Goal: Information Seeking & Learning: Check status

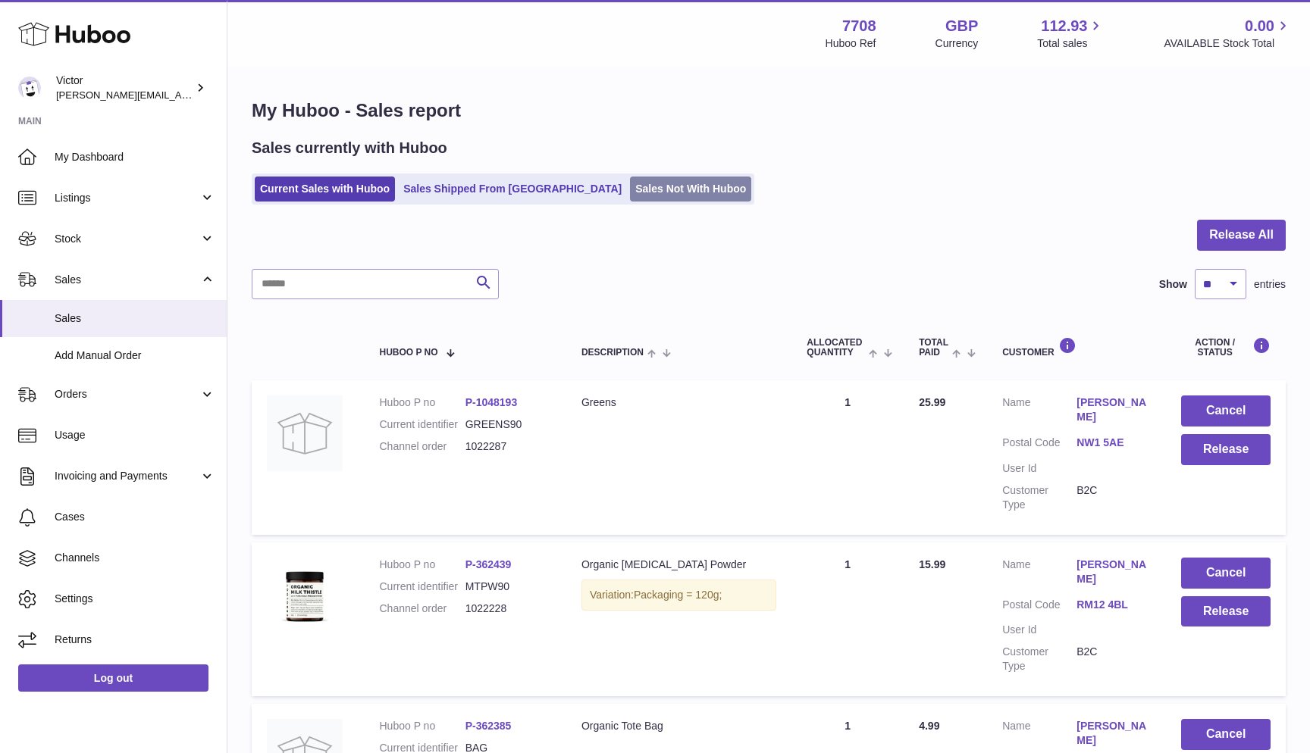
click at [630, 183] on link "Sales Not With Huboo" at bounding box center [690, 189] width 121 height 25
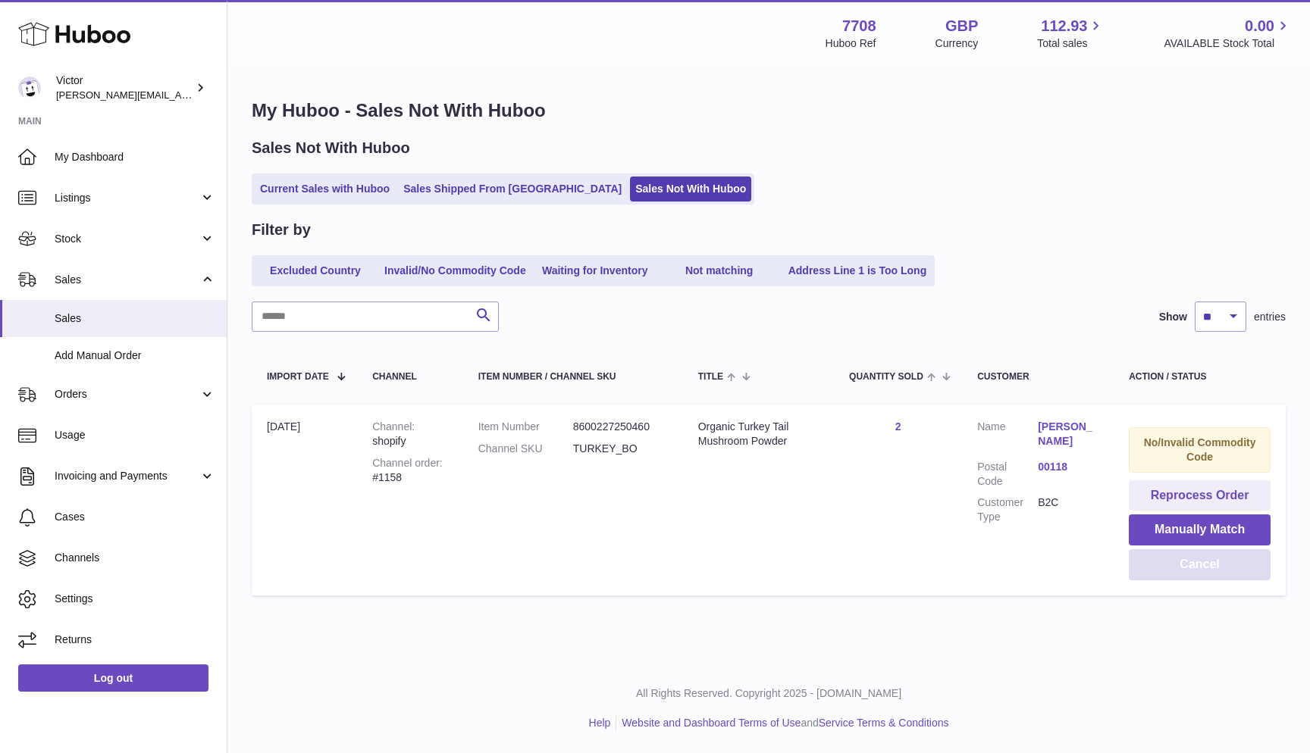
click at [1252, 562] on button "Cancel" at bounding box center [1200, 565] width 142 height 31
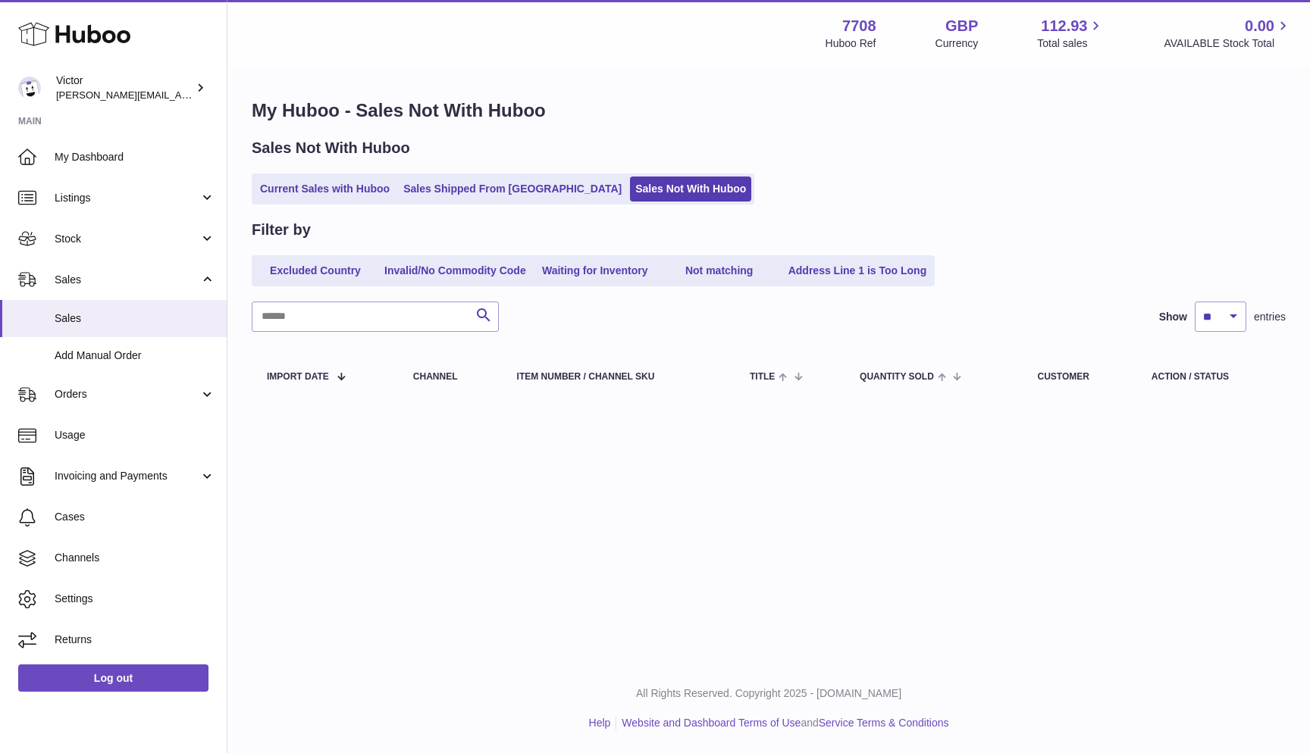
click at [254, 189] on ul "Current Sales with Huboo Sales Shipped From Huboo Sales Not With Huboo" at bounding box center [503, 189] width 503 height 31
click at [271, 193] on link "Current Sales with Huboo" at bounding box center [325, 189] width 140 height 25
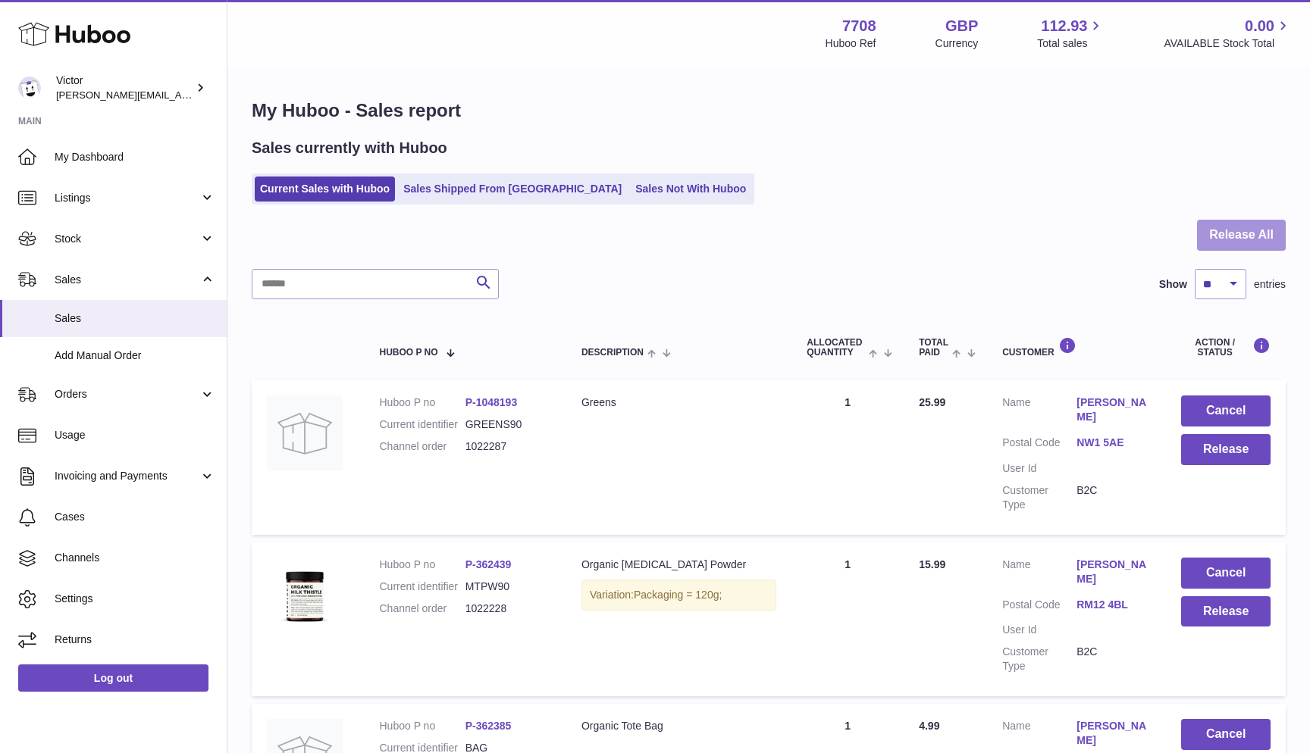
click at [1273, 234] on button "Release All" at bounding box center [1241, 235] width 89 height 31
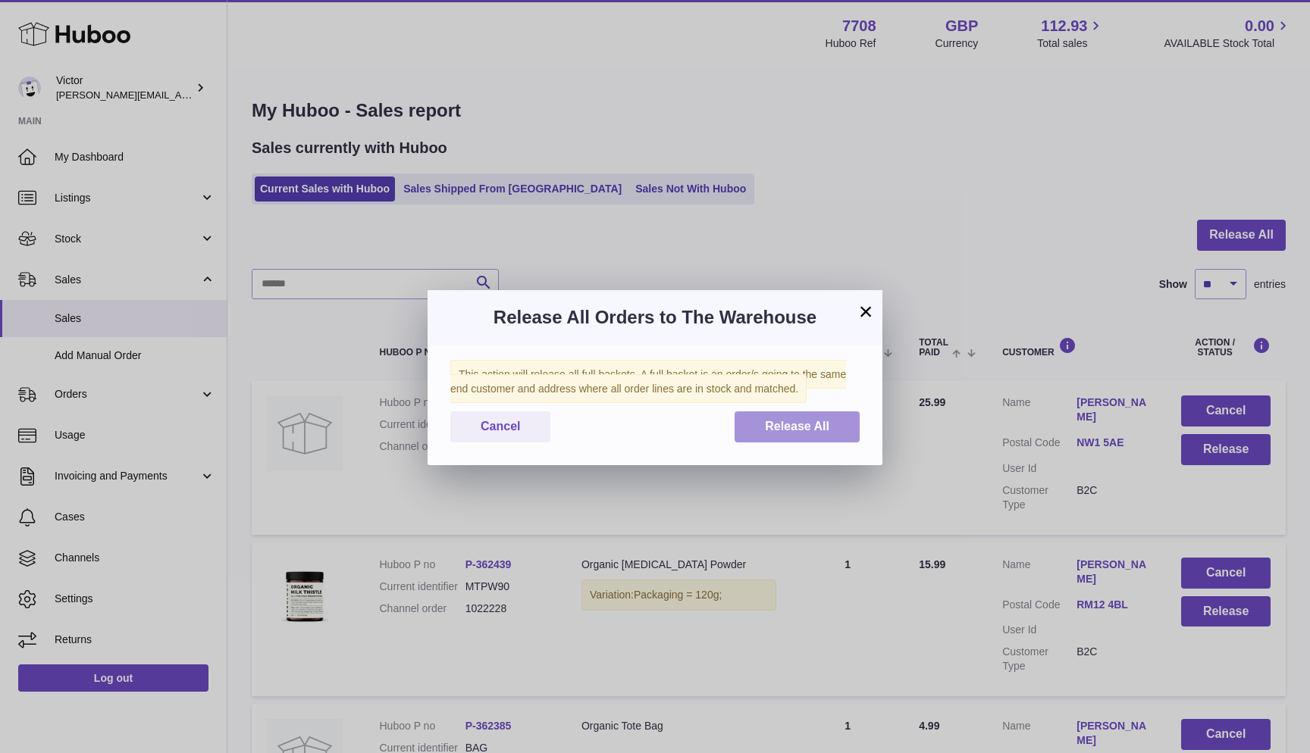
click at [816, 414] on button "Release All" at bounding box center [796, 427] width 125 height 31
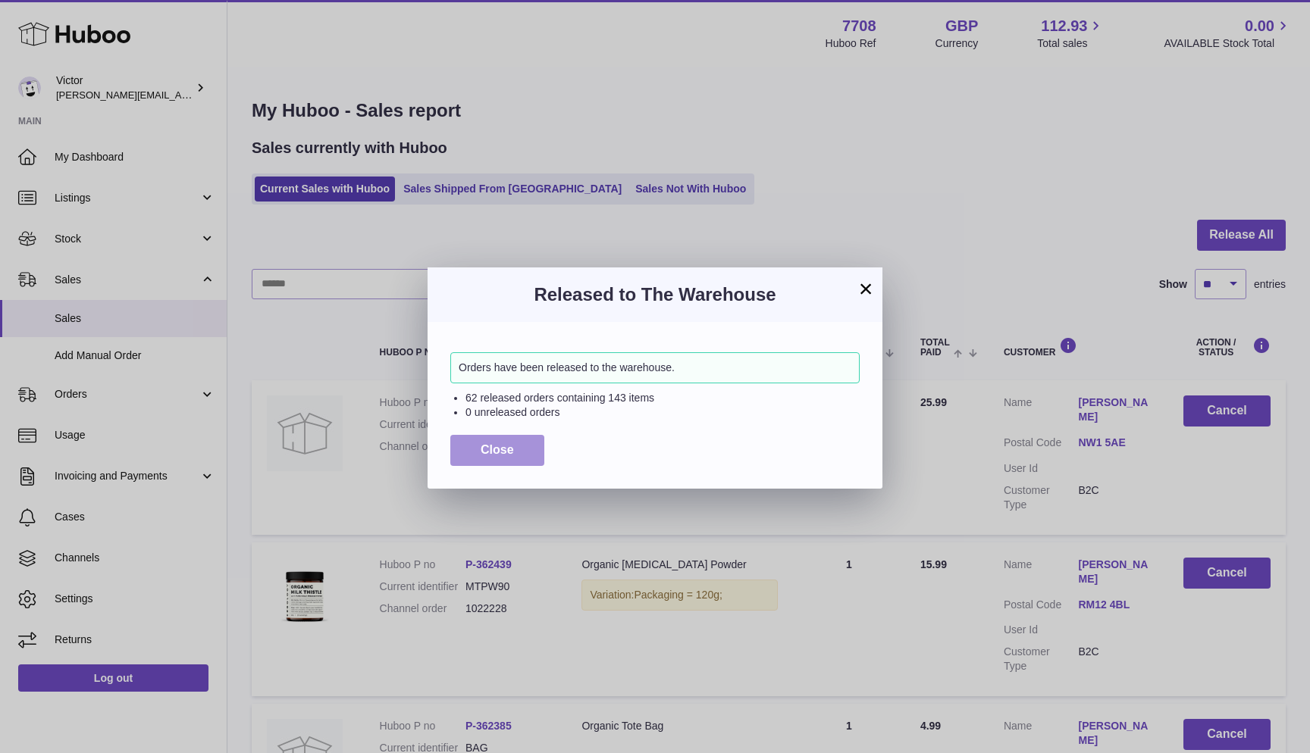
click at [454, 449] on button "Close" at bounding box center [497, 450] width 94 height 31
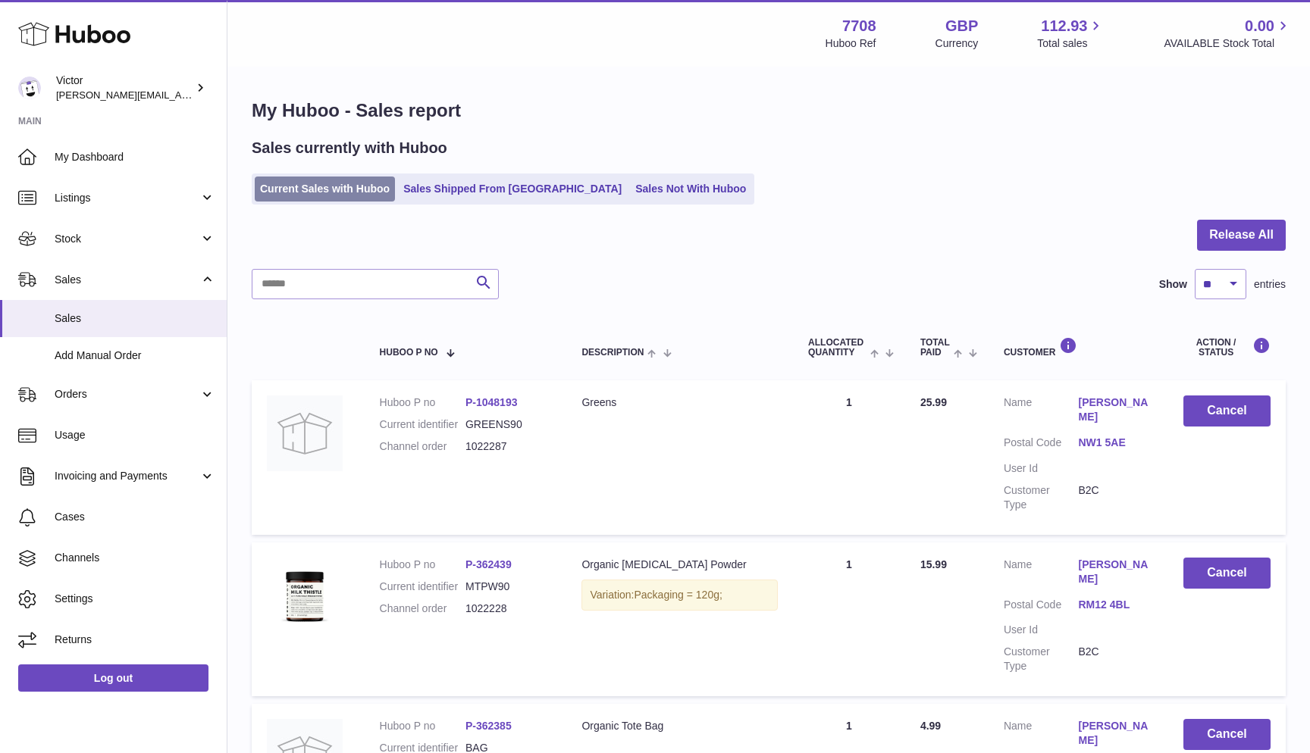
click at [291, 184] on link "Current Sales with Huboo" at bounding box center [325, 189] width 140 height 25
click at [318, 185] on link "Current Sales with Huboo" at bounding box center [325, 189] width 140 height 25
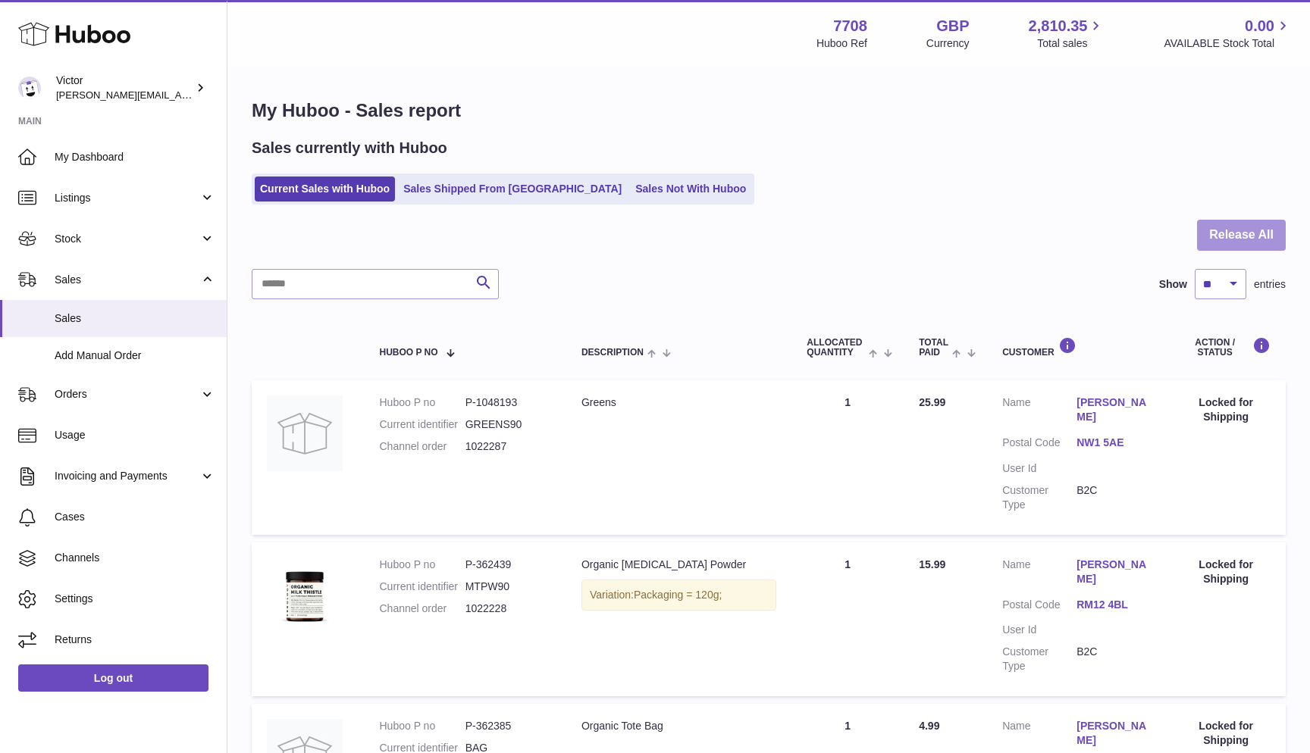
click at [1236, 229] on button "Release All" at bounding box center [1241, 235] width 89 height 31
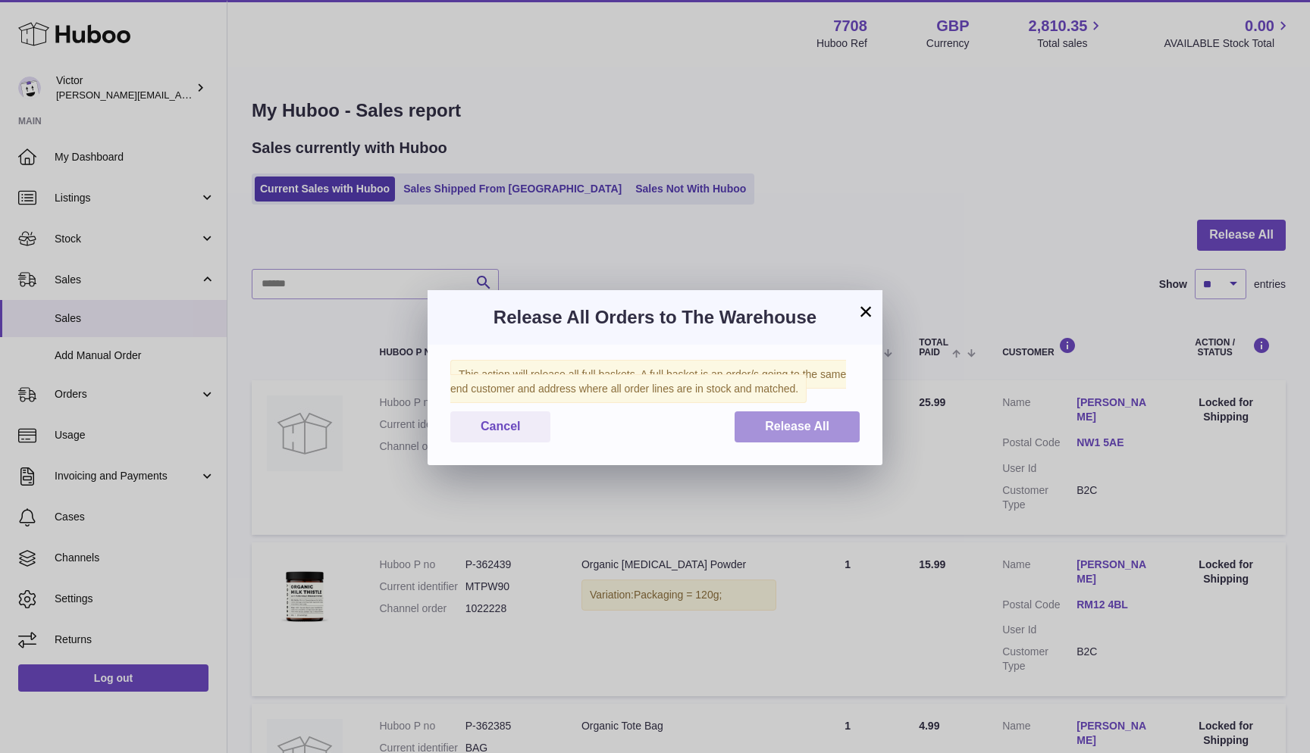
click at [797, 413] on button "Release All" at bounding box center [796, 427] width 125 height 31
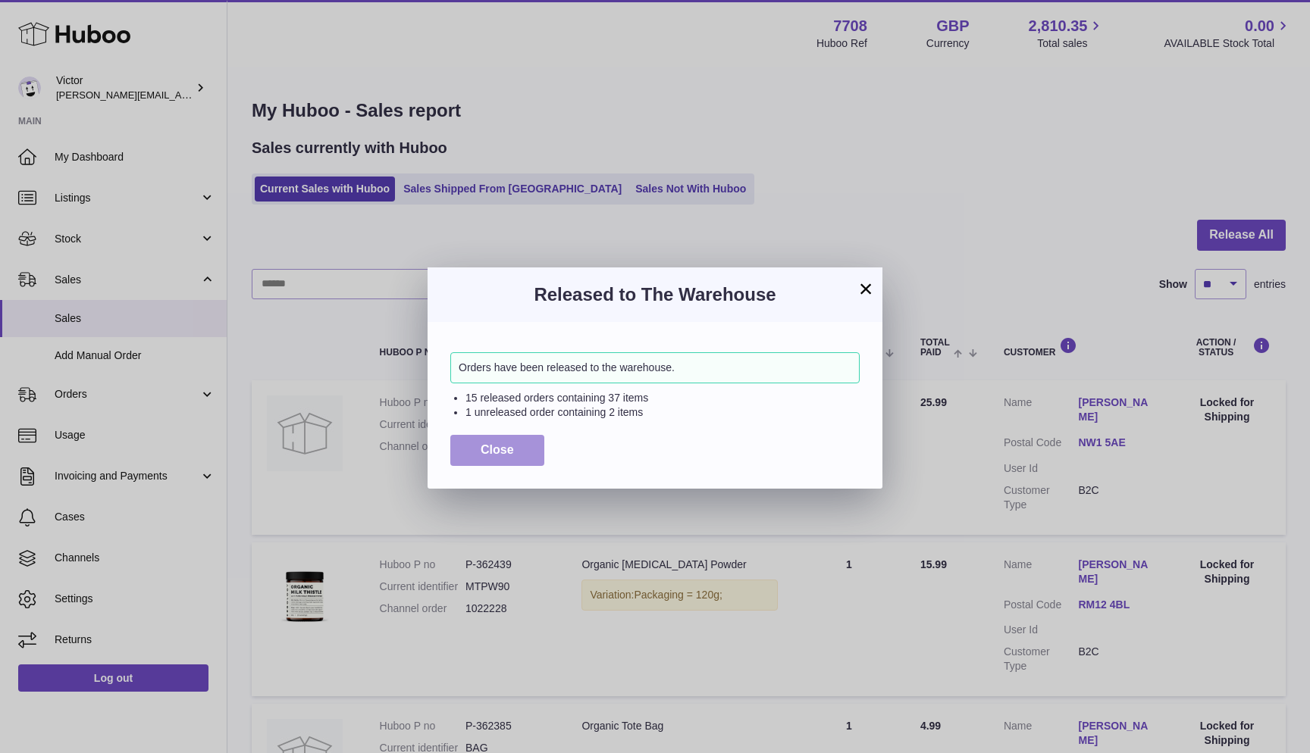
click at [468, 443] on button "Close" at bounding box center [497, 450] width 94 height 31
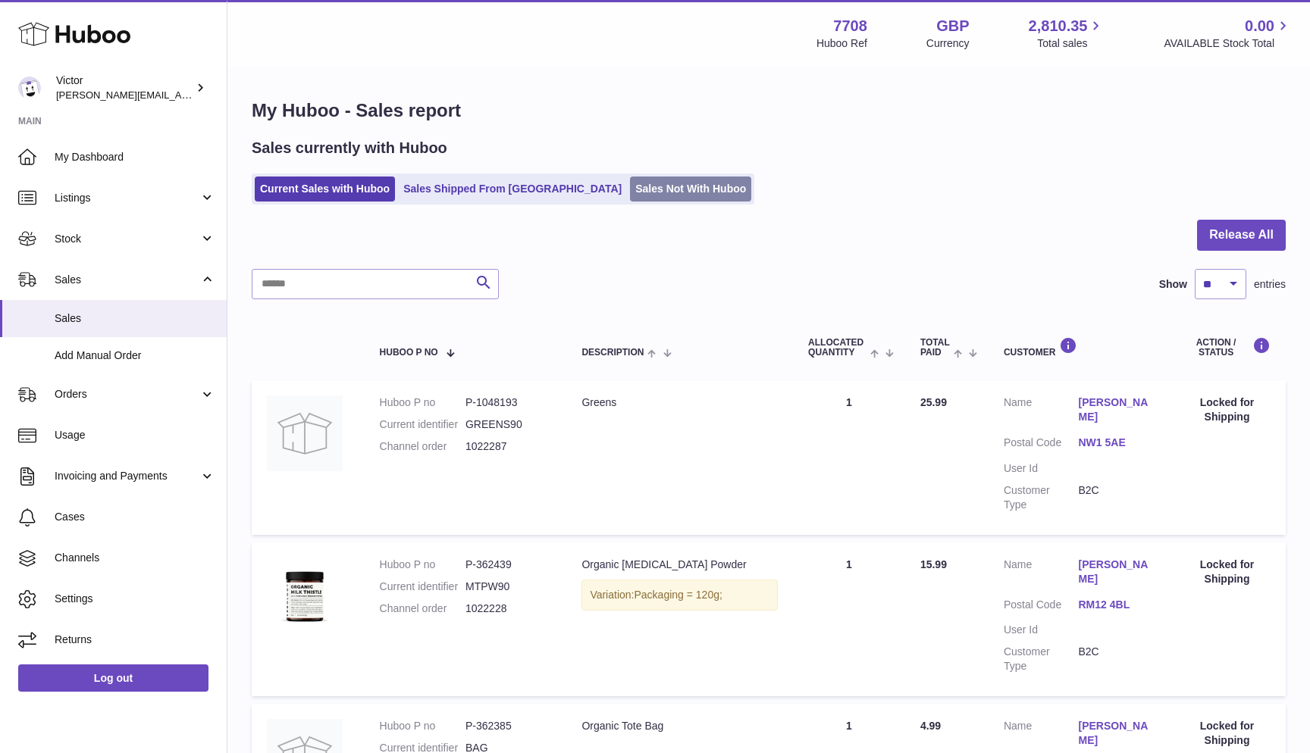
click at [630, 181] on link "Sales Not With Huboo" at bounding box center [690, 189] width 121 height 25
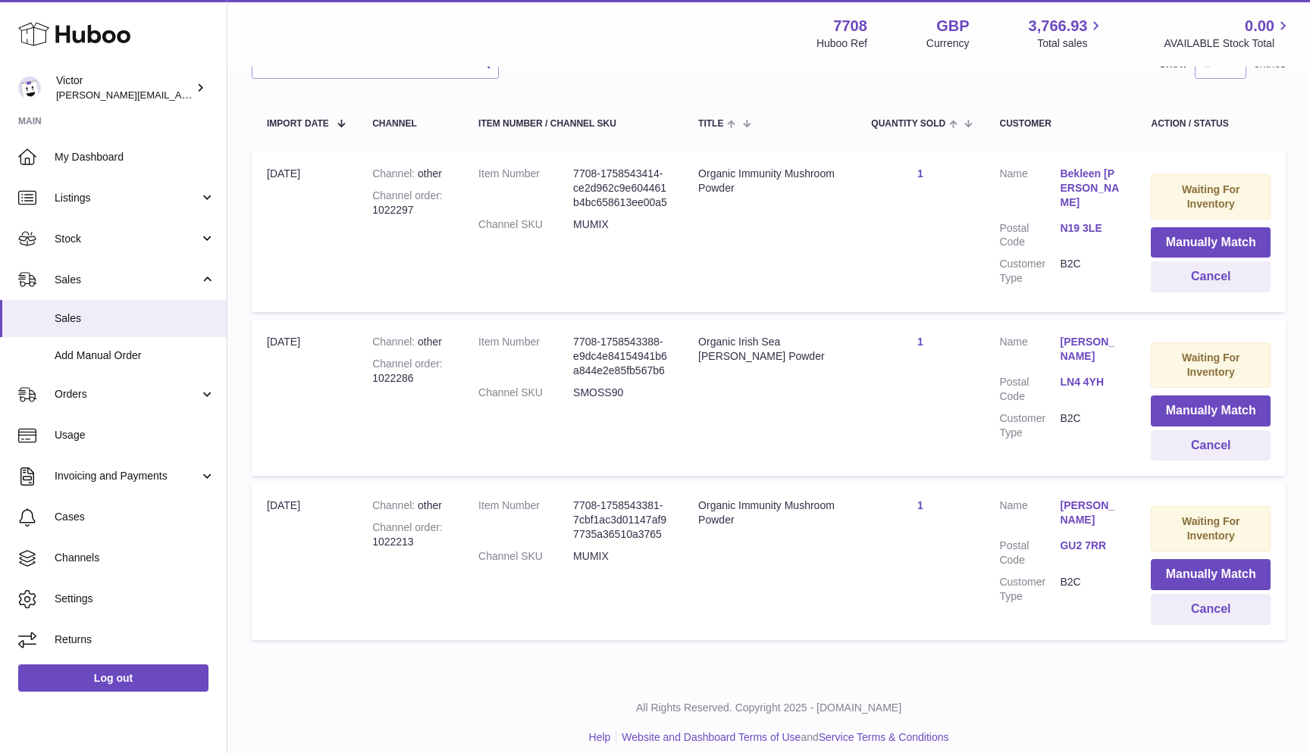
scroll to position [252, 0]
drag, startPoint x: 375, startPoint y: 534, endPoint x: 418, endPoint y: 534, distance: 42.4
click at [418, 534] on div "Channel order 1022213" at bounding box center [410, 536] width 76 height 29
copy div "1022213"
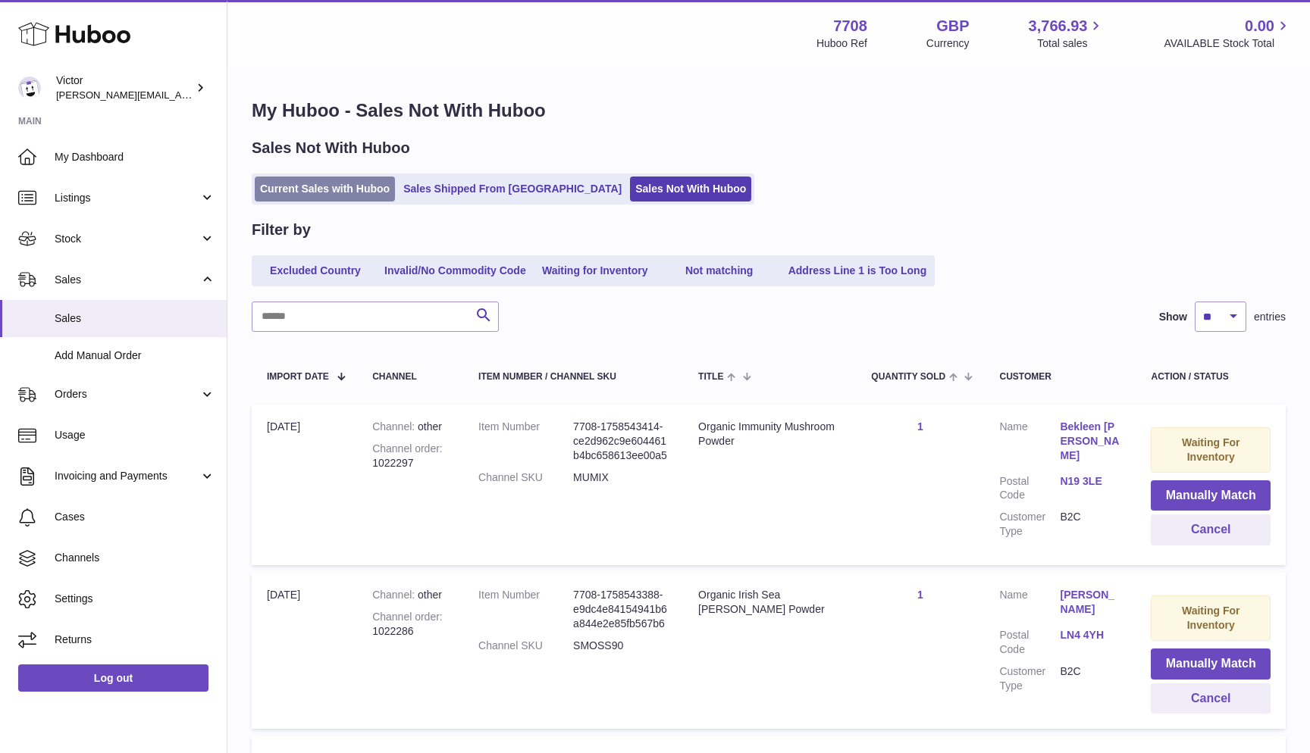
scroll to position [0, 0]
click at [326, 185] on link "Current Sales with Huboo" at bounding box center [325, 189] width 140 height 25
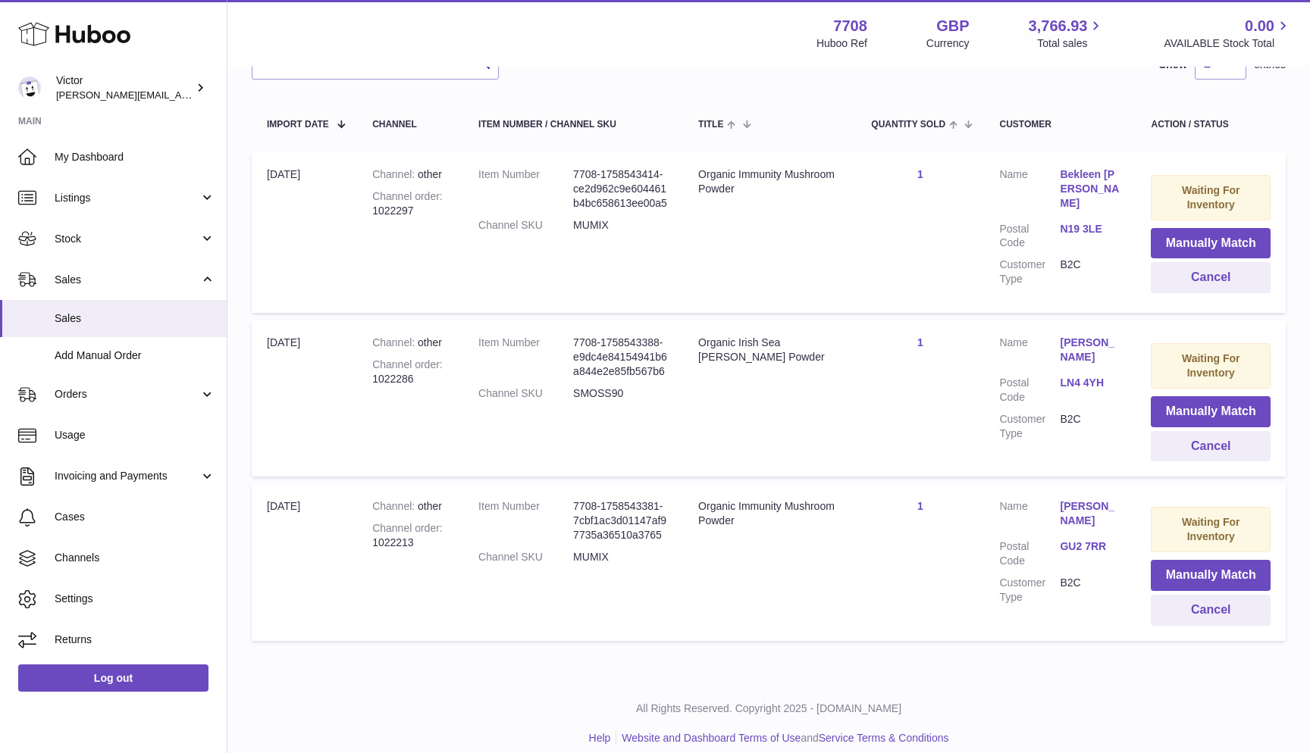
scroll to position [252, 0]
drag, startPoint x: 374, startPoint y: 367, endPoint x: 447, endPoint y: 367, distance: 73.5
click at [447, 367] on div "Channel order 1022286" at bounding box center [410, 373] width 76 height 29
copy div "1022286"
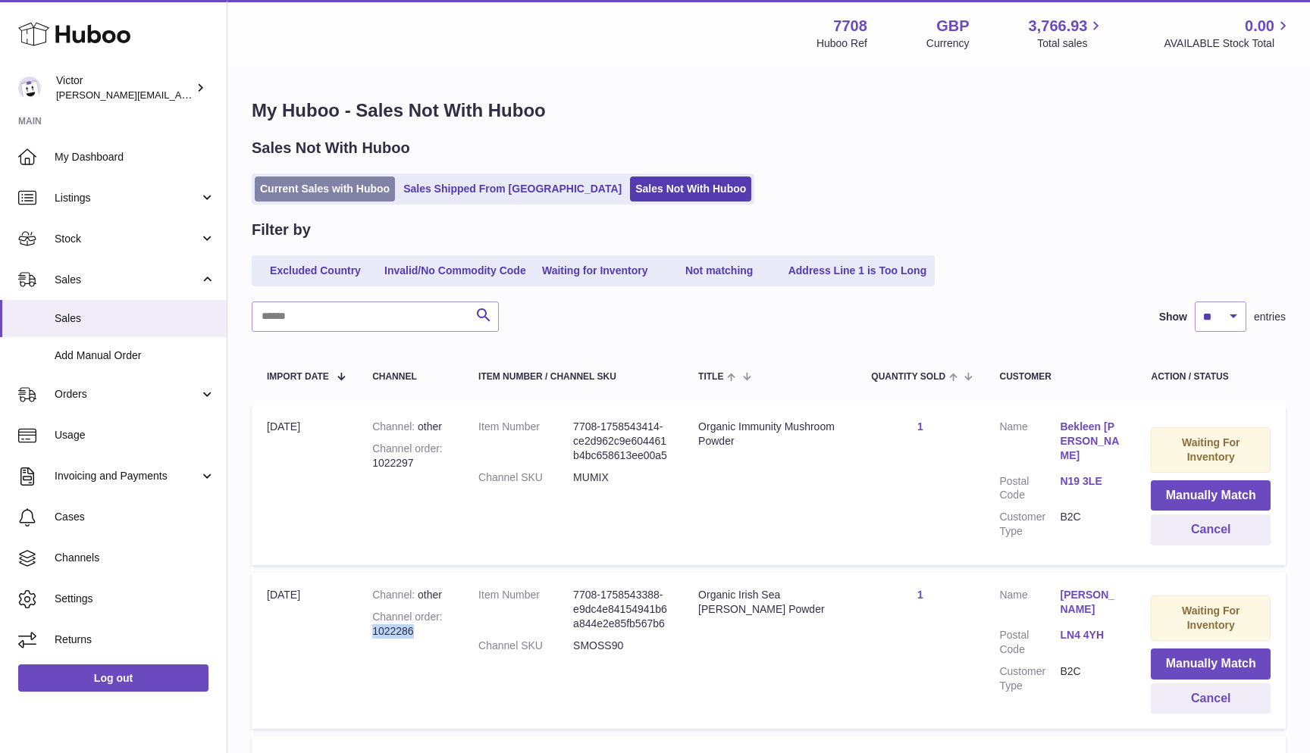
scroll to position [0, 0]
click at [336, 183] on link "Current Sales with Huboo" at bounding box center [325, 189] width 140 height 25
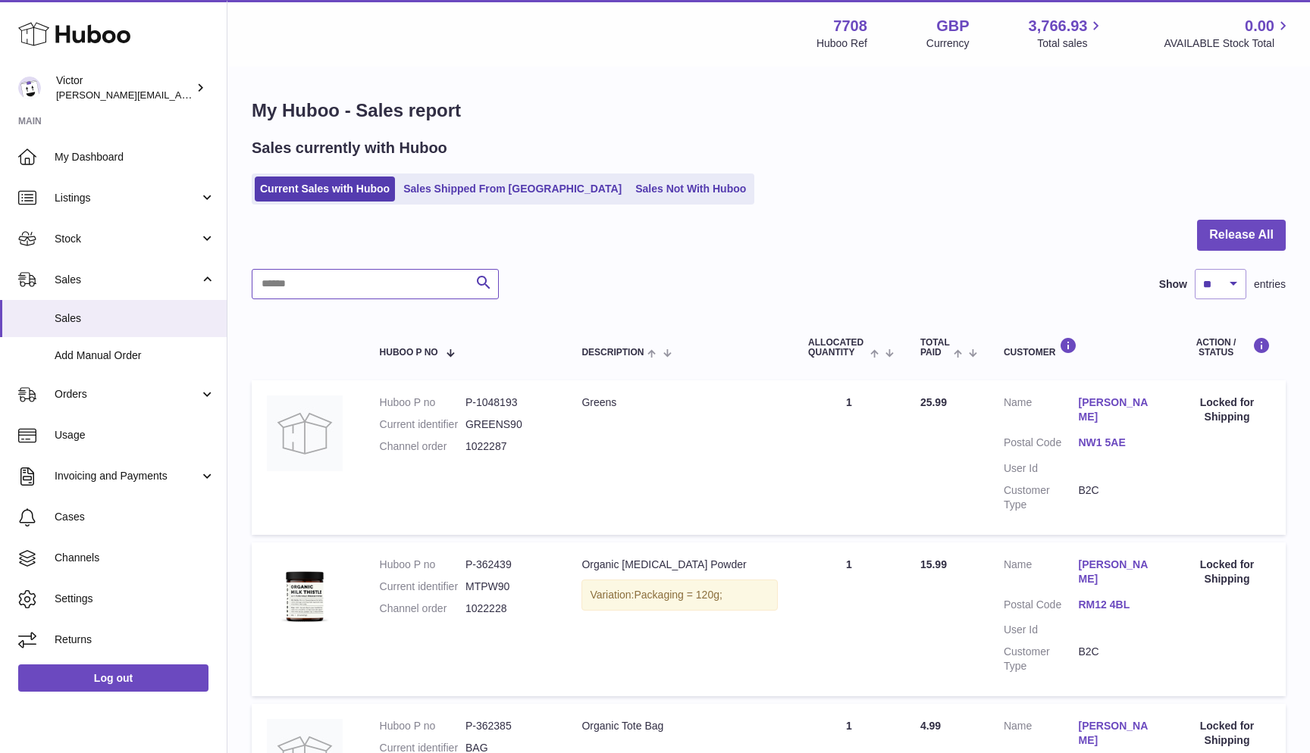
click at [274, 277] on input "text" at bounding box center [375, 284] width 247 height 30
paste input "*******"
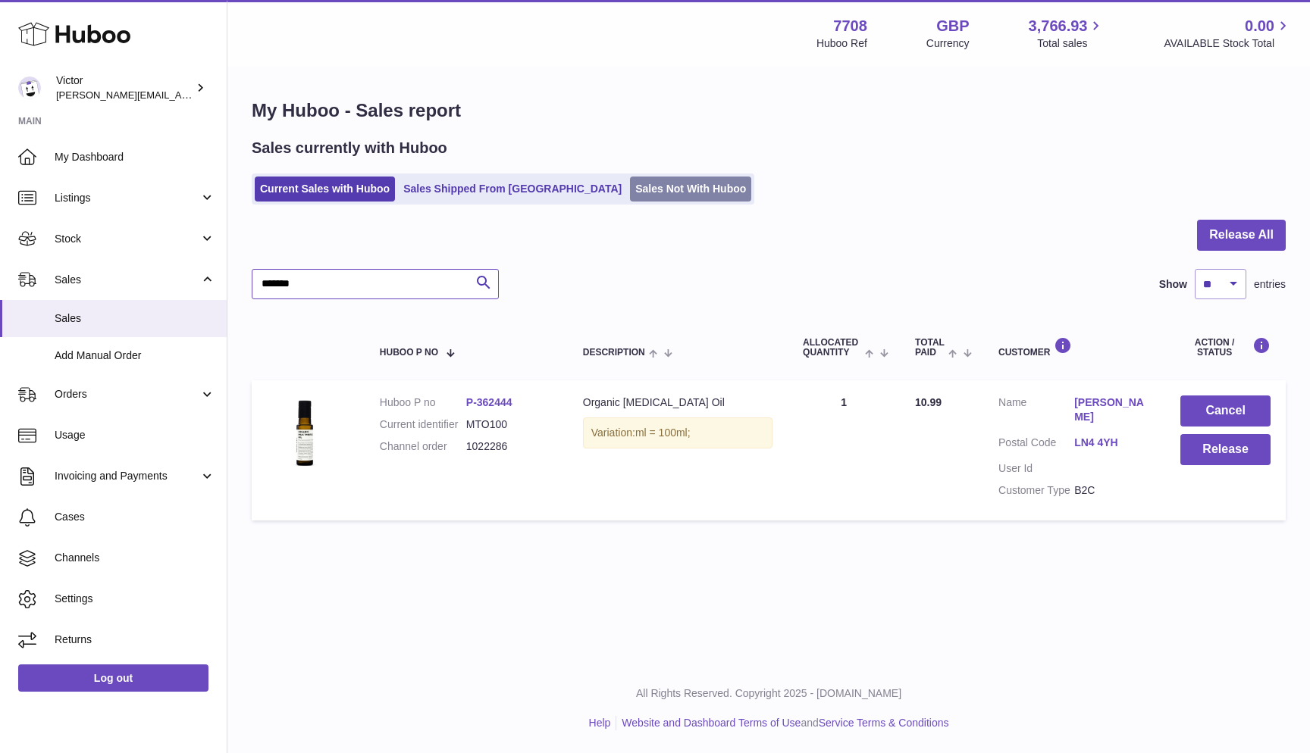
type input "*******"
click at [630, 195] on link "Sales Not With Huboo" at bounding box center [690, 189] width 121 height 25
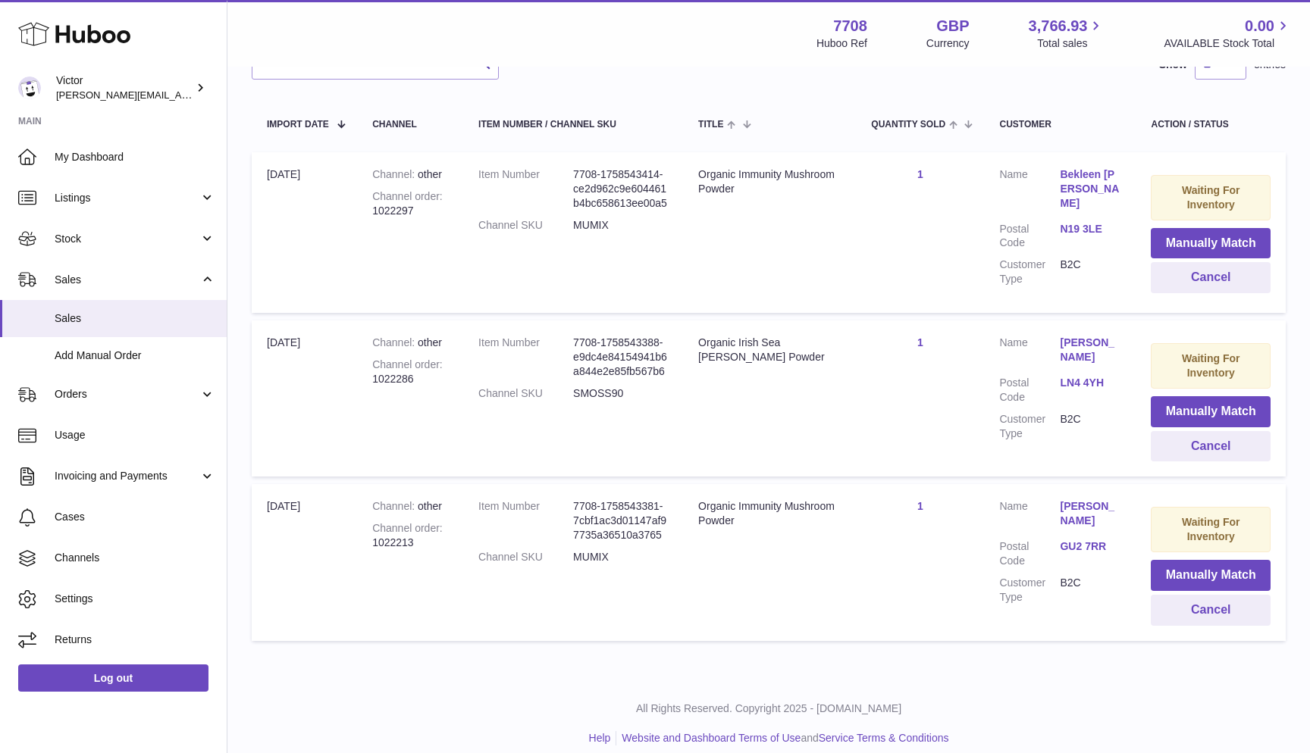
scroll to position [252, 0]
drag, startPoint x: 374, startPoint y: 208, endPoint x: 478, endPoint y: 208, distance: 103.1
click at [478, 208] on tr "Import date [DATE] Channel other Channel order 1022297 Item Number 7708-1758543…" at bounding box center [769, 233] width 1034 height 161
copy tr "1022297 Item Number"
click at [386, 208] on div "Channel order 1022297" at bounding box center [410, 204] width 76 height 29
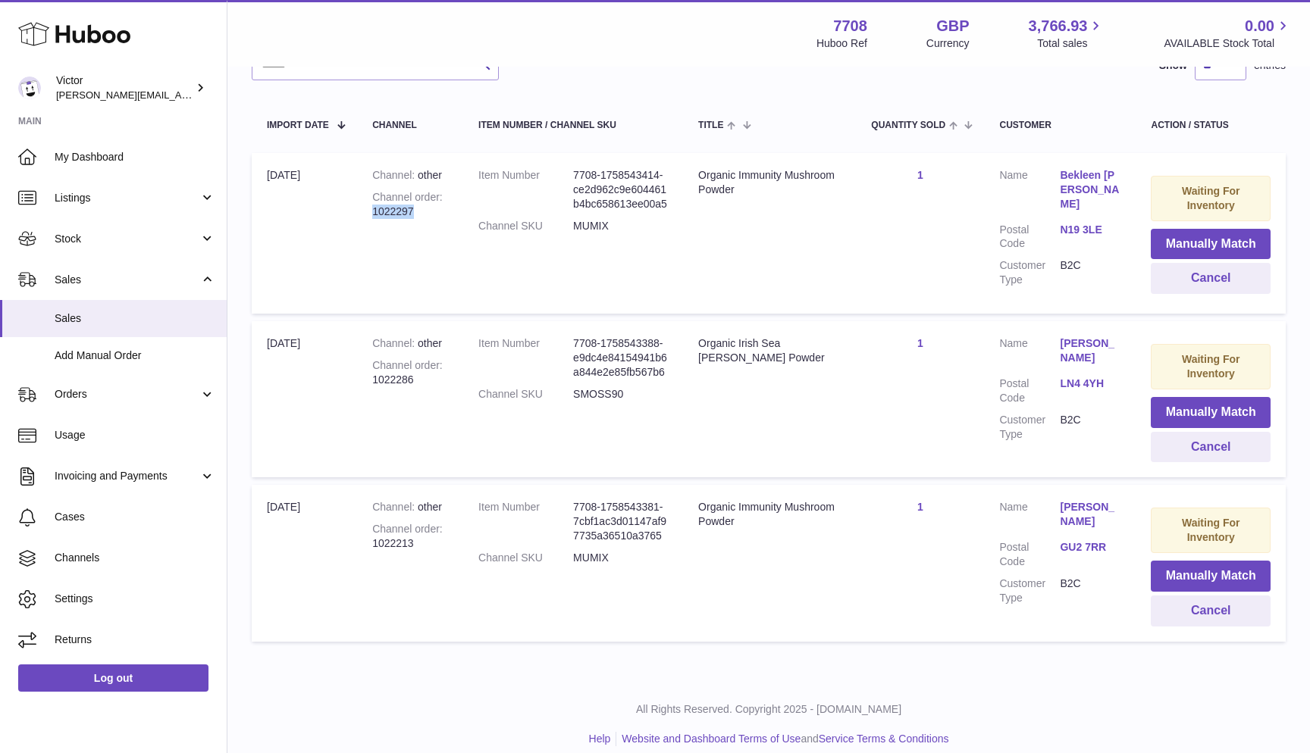
drag, startPoint x: 374, startPoint y: 208, endPoint x: 432, endPoint y: 208, distance: 58.4
click at [432, 208] on div "Channel order 1022297" at bounding box center [410, 204] width 76 height 29
copy div "1022297"
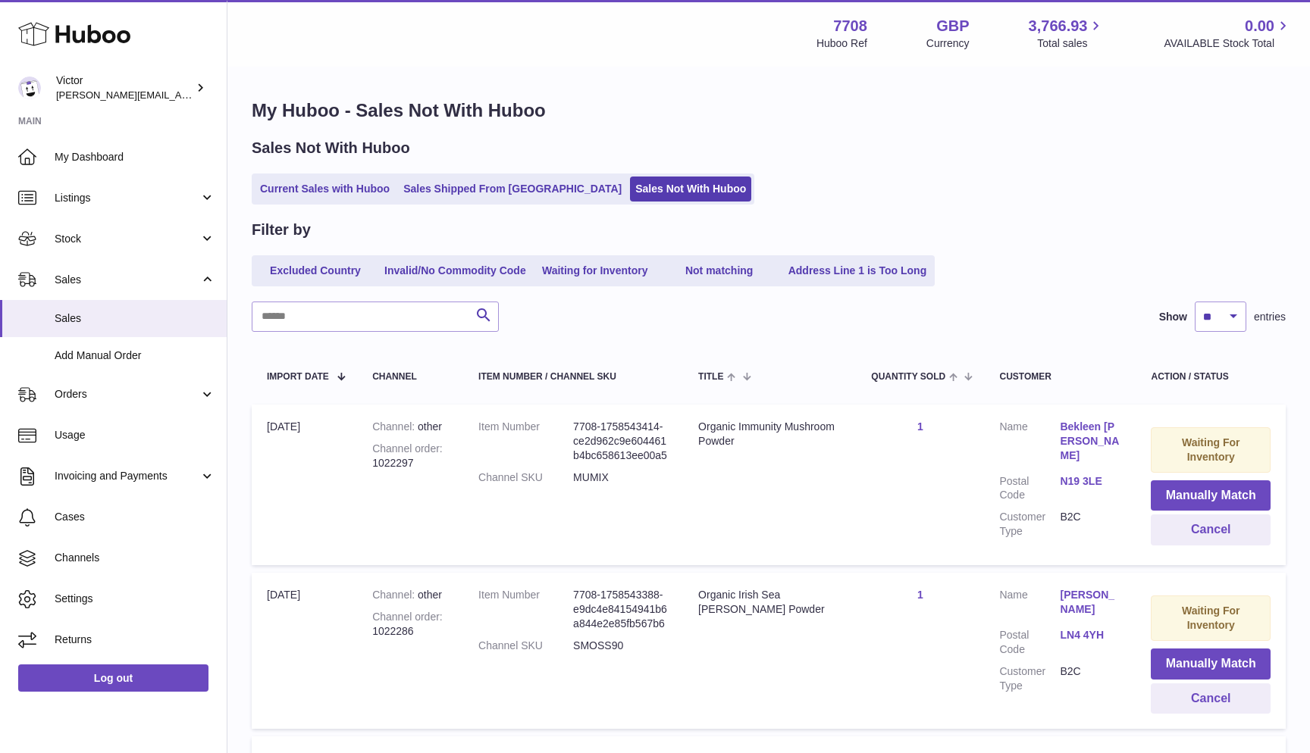
scroll to position [0, 0]
click at [315, 175] on ul "Current Sales with Huboo Sales Shipped From Huboo Sales Not With Huboo" at bounding box center [503, 189] width 503 height 31
click at [305, 187] on link "Current Sales with Huboo" at bounding box center [325, 189] width 140 height 25
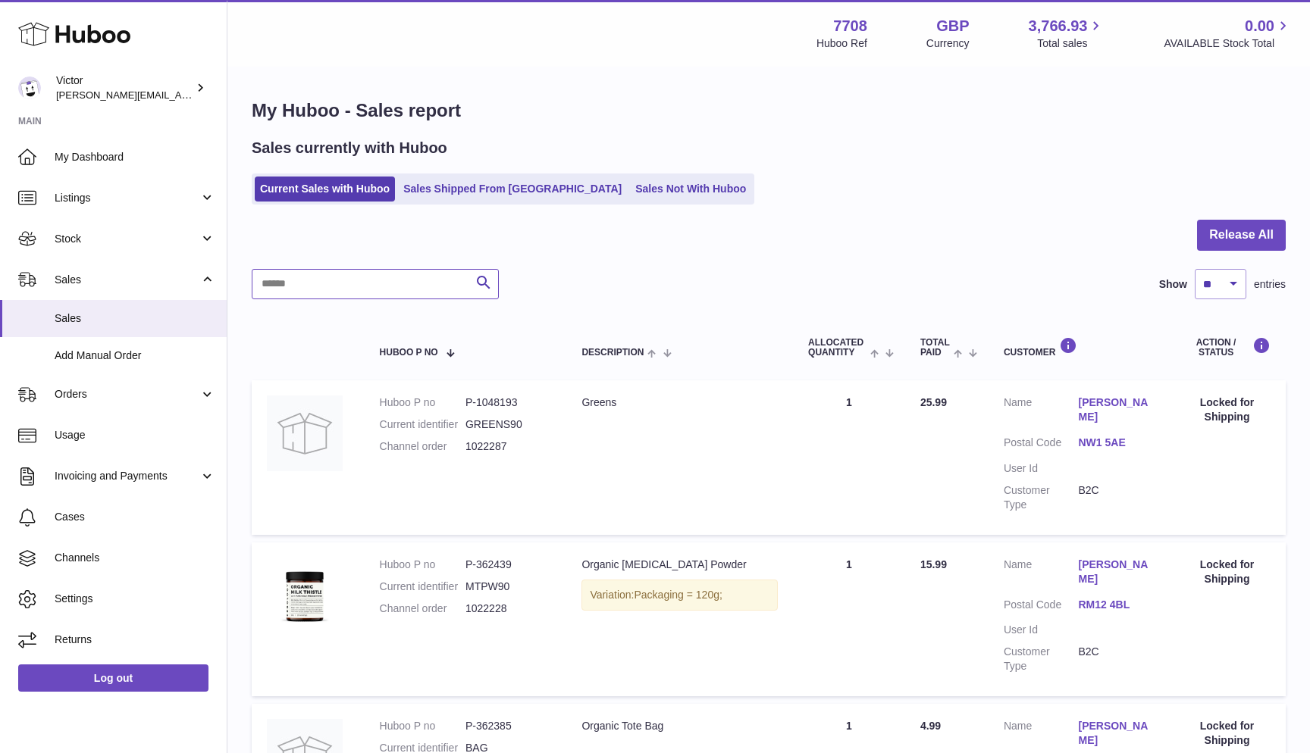
click at [307, 286] on input "text" at bounding box center [375, 284] width 247 height 30
paste input "*******"
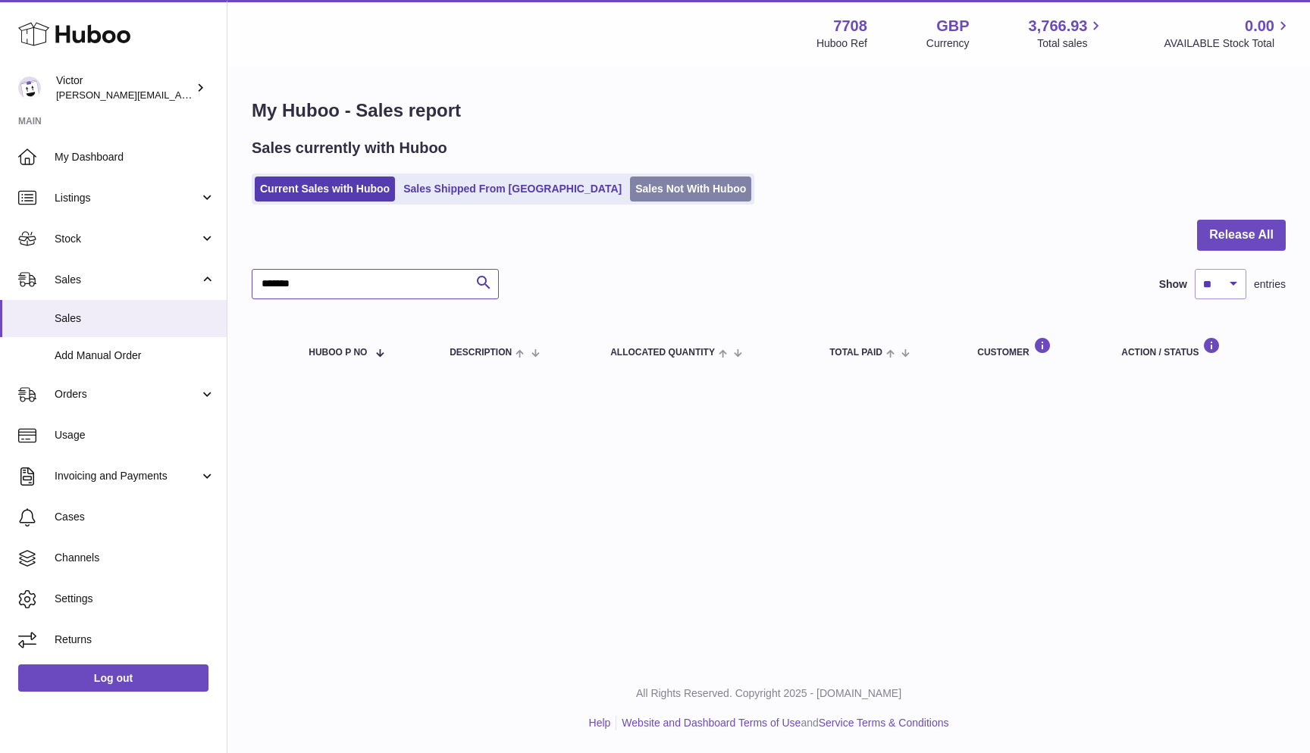
type input "*******"
click at [630, 187] on link "Sales Not With Huboo" at bounding box center [690, 189] width 121 height 25
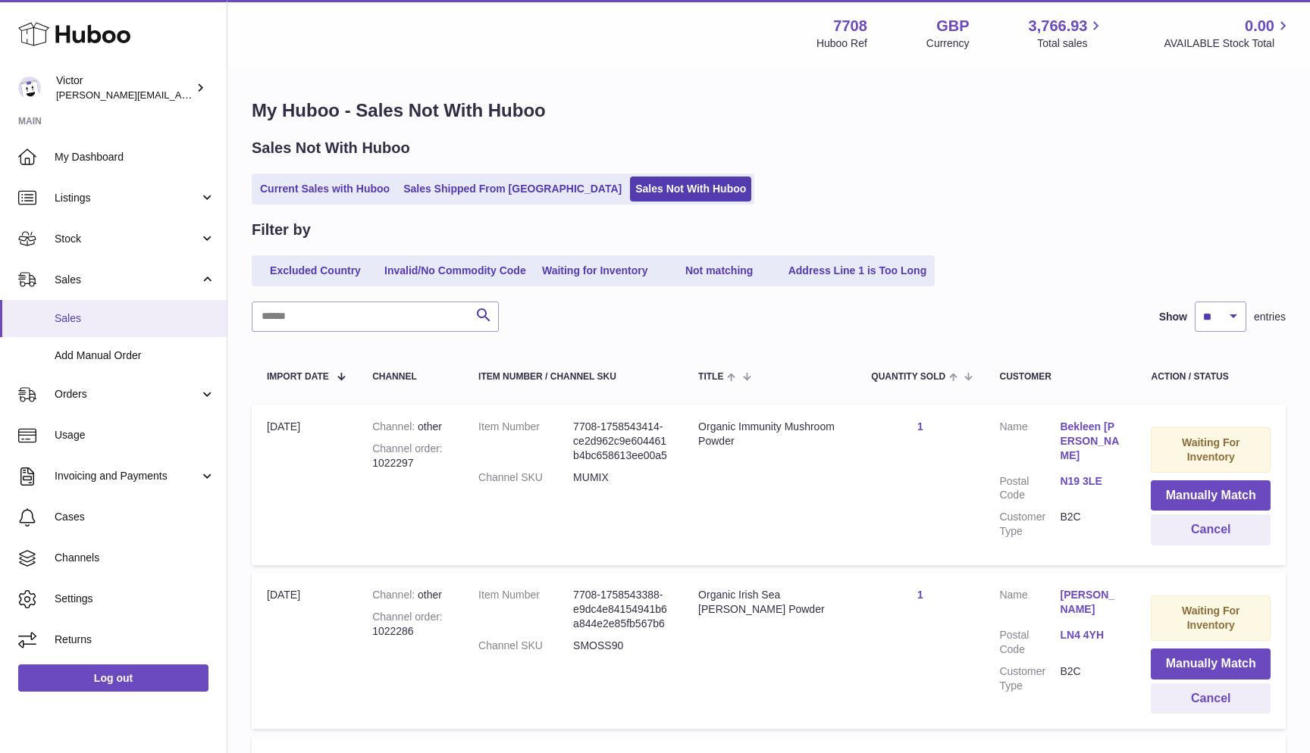
click at [69, 318] on span "Sales" at bounding box center [135, 319] width 161 height 14
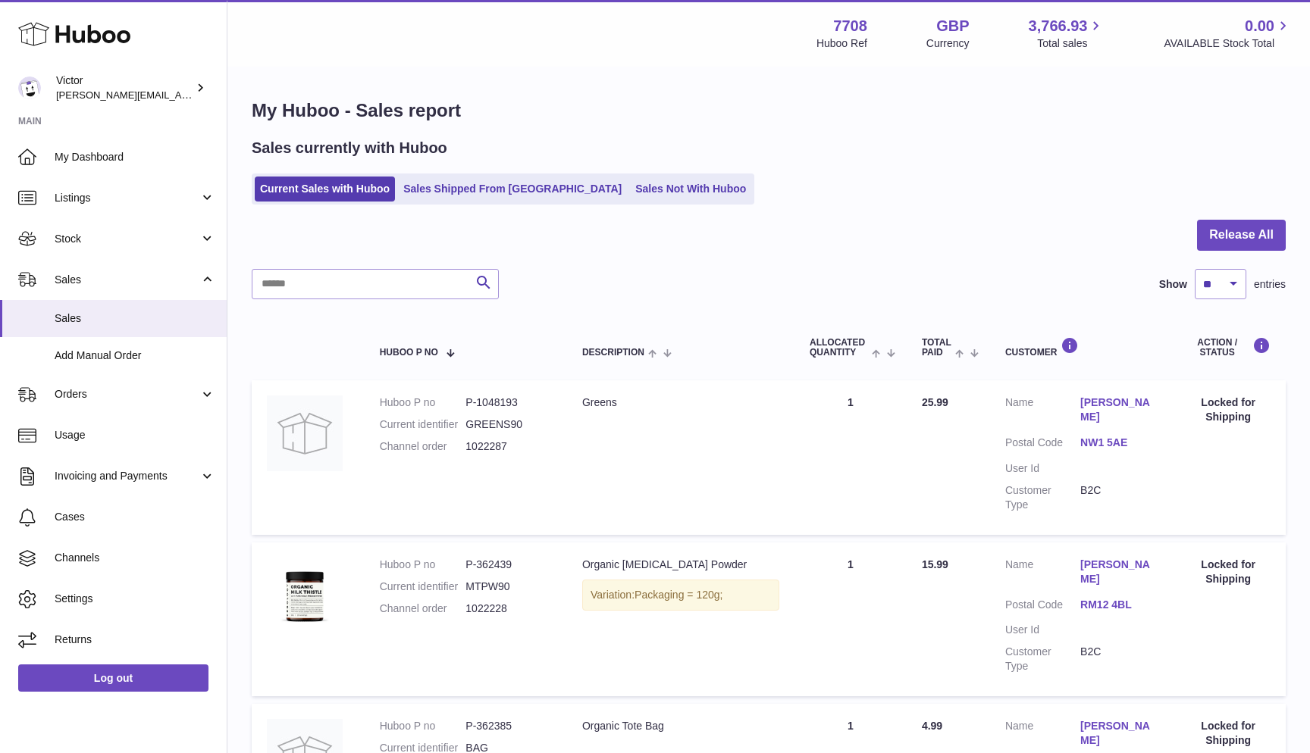
click at [595, 174] on ul "Current Sales with Huboo Sales Shipped From Huboo Sales Not With Huboo" at bounding box center [503, 189] width 503 height 31
click at [630, 196] on link "Sales Not With Huboo" at bounding box center [690, 189] width 121 height 25
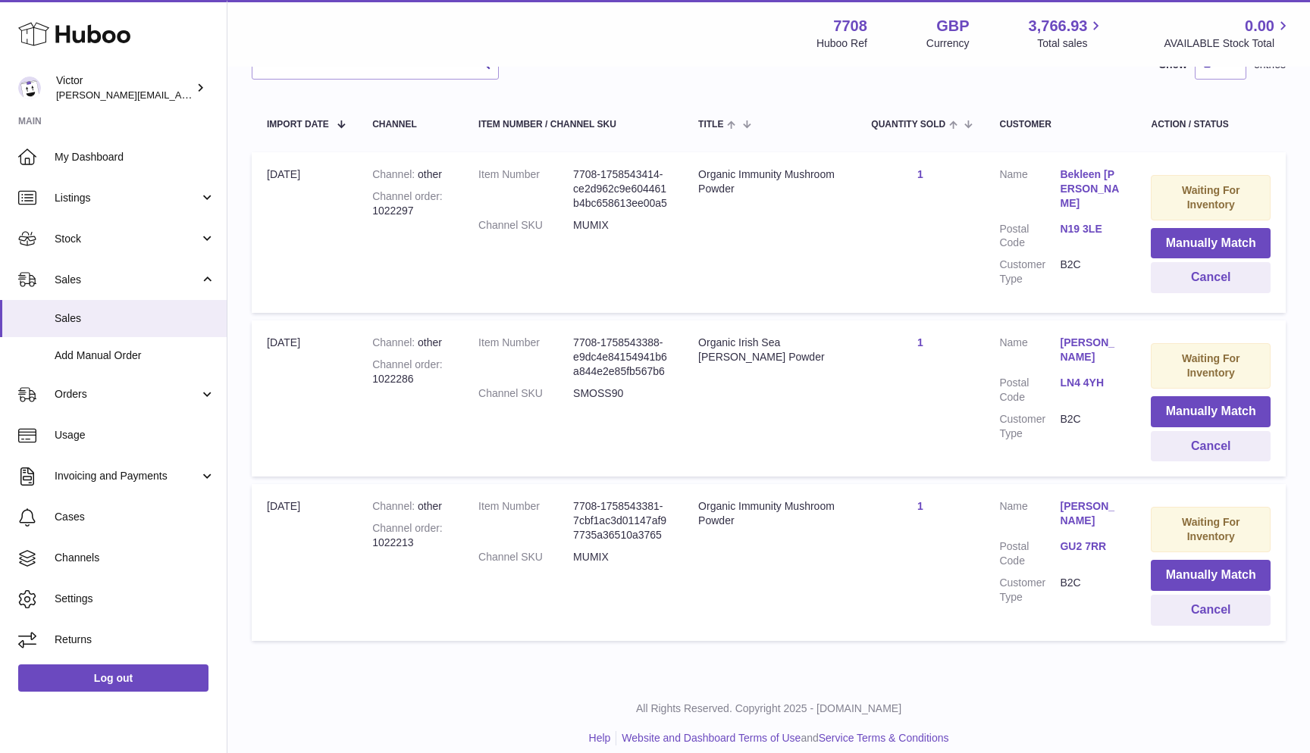
scroll to position [252, 0]
click at [92, 241] on span "Stock" at bounding box center [127, 239] width 145 height 14
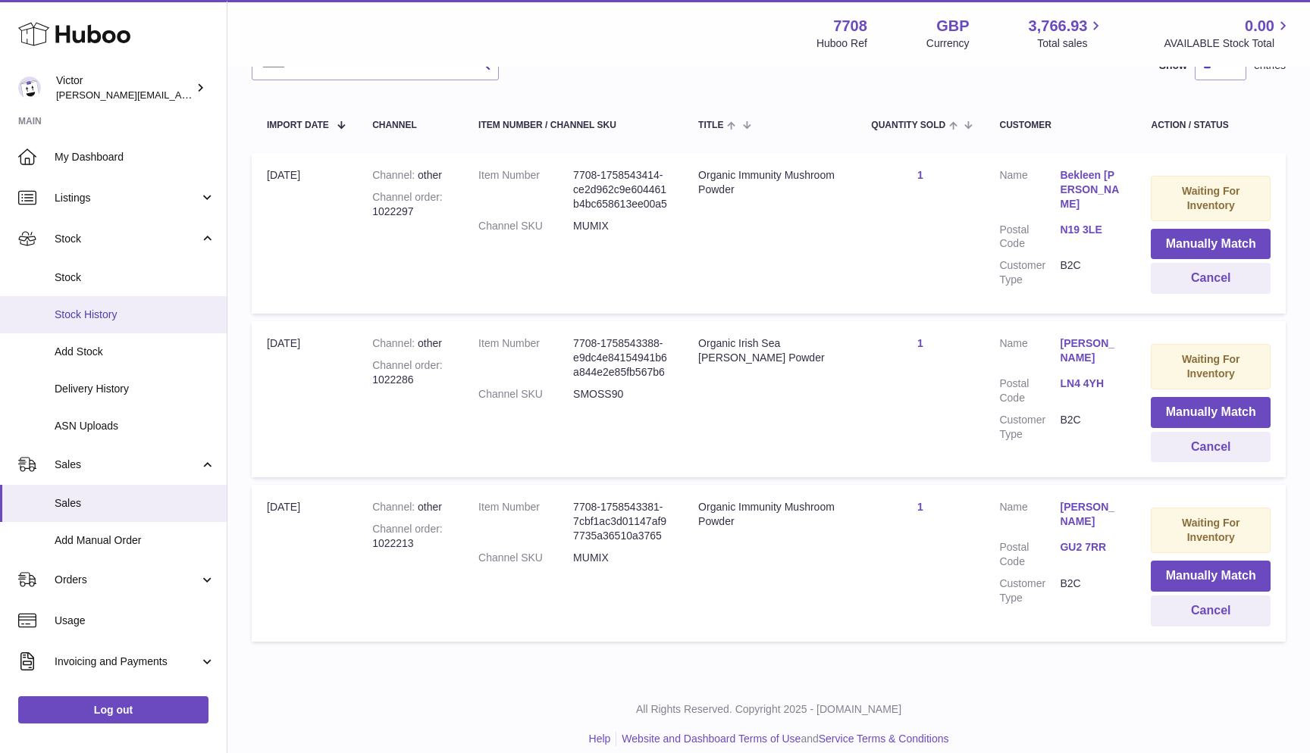
click at [119, 310] on span "Stock History" at bounding box center [135, 315] width 161 height 14
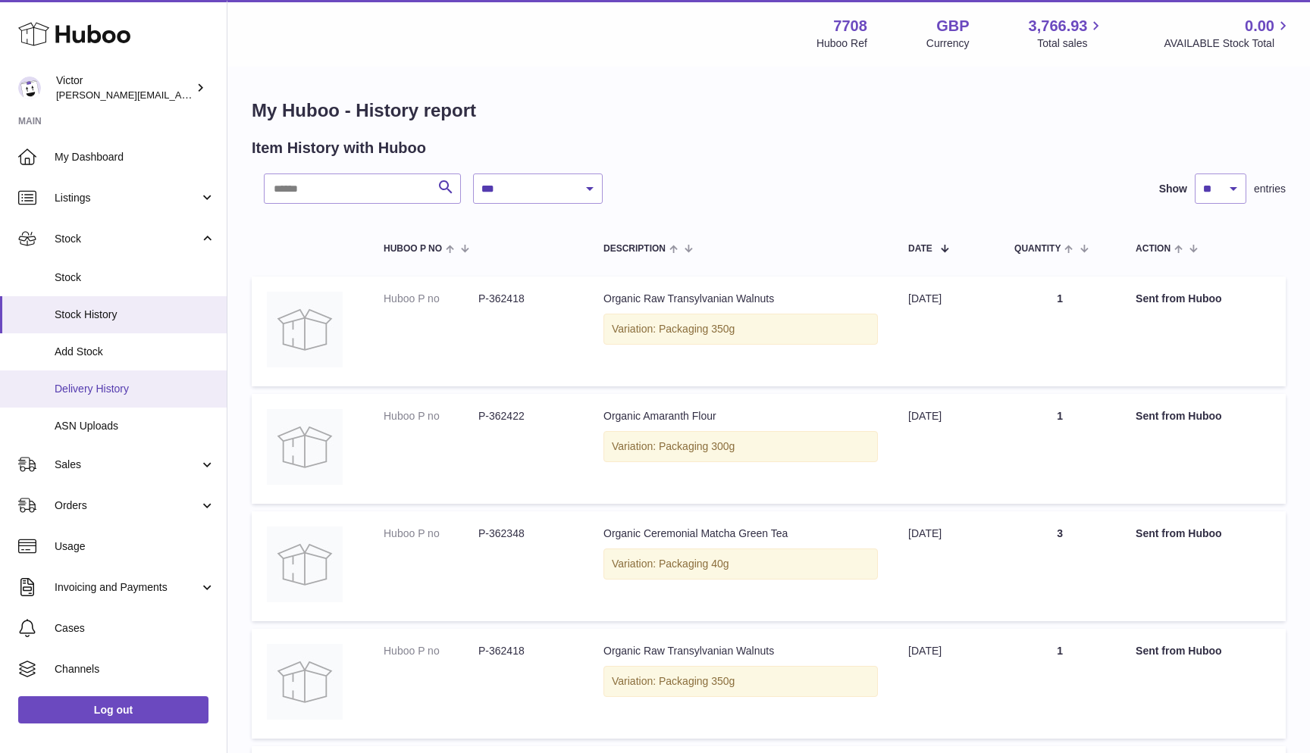
click at [102, 385] on span "Delivery History" at bounding box center [135, 389] width 161 height 14
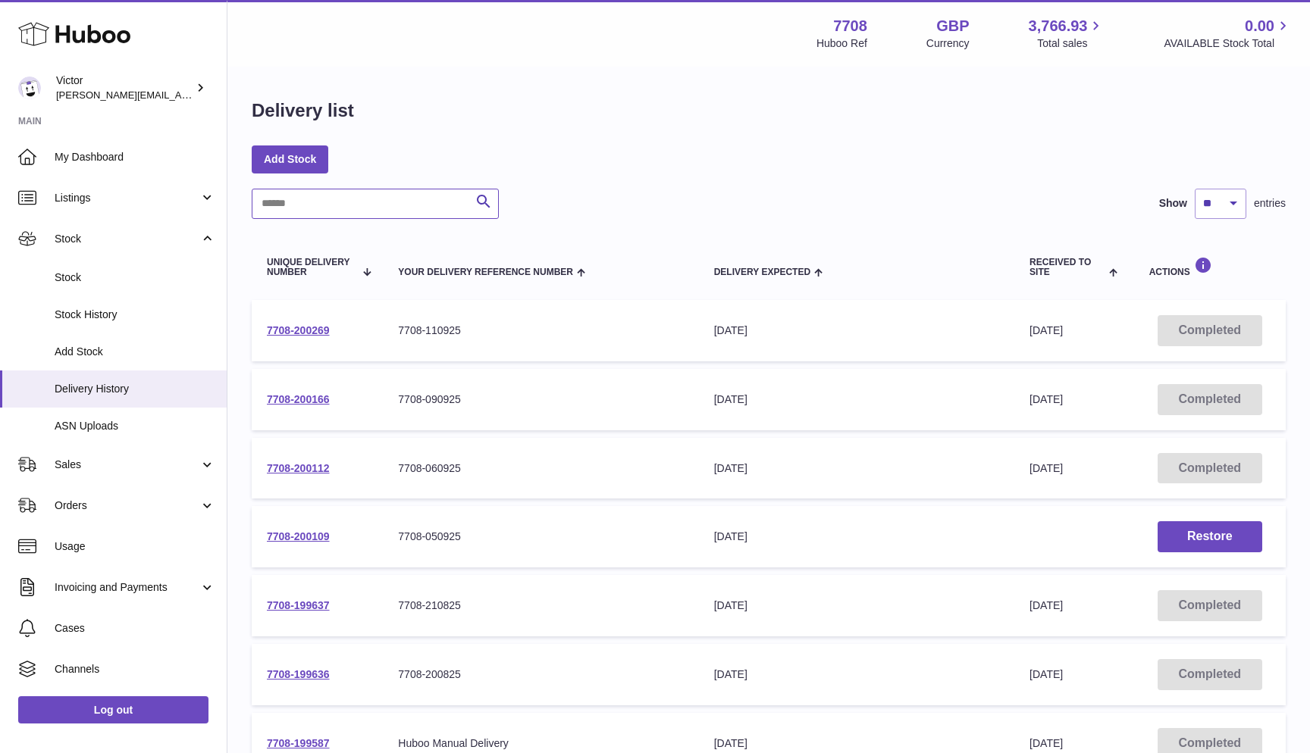
click at [293, 208] on input "text" at bounding box center [375, 204] width 247 height 30
paste input "**********"
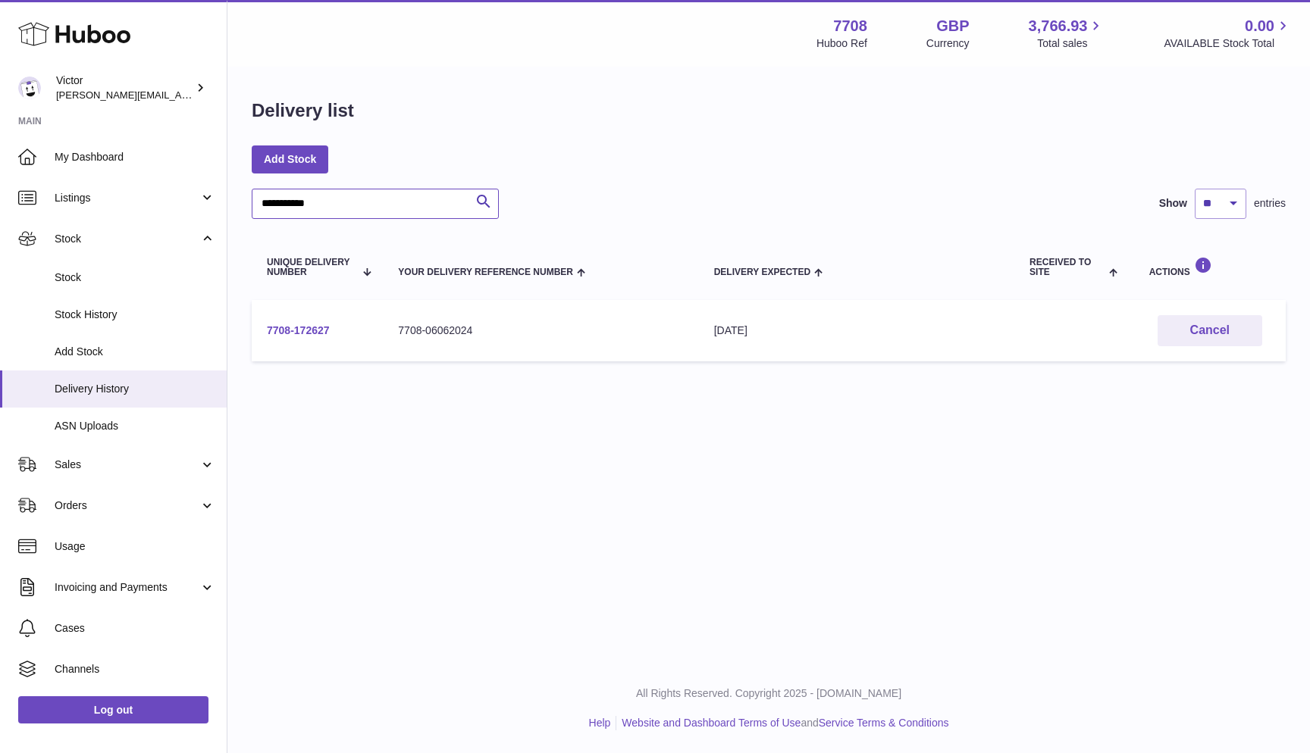
type input "**********"
click at [288, 324] on link "7708-172627" at bounding box center [298, 330] width 63 height 12
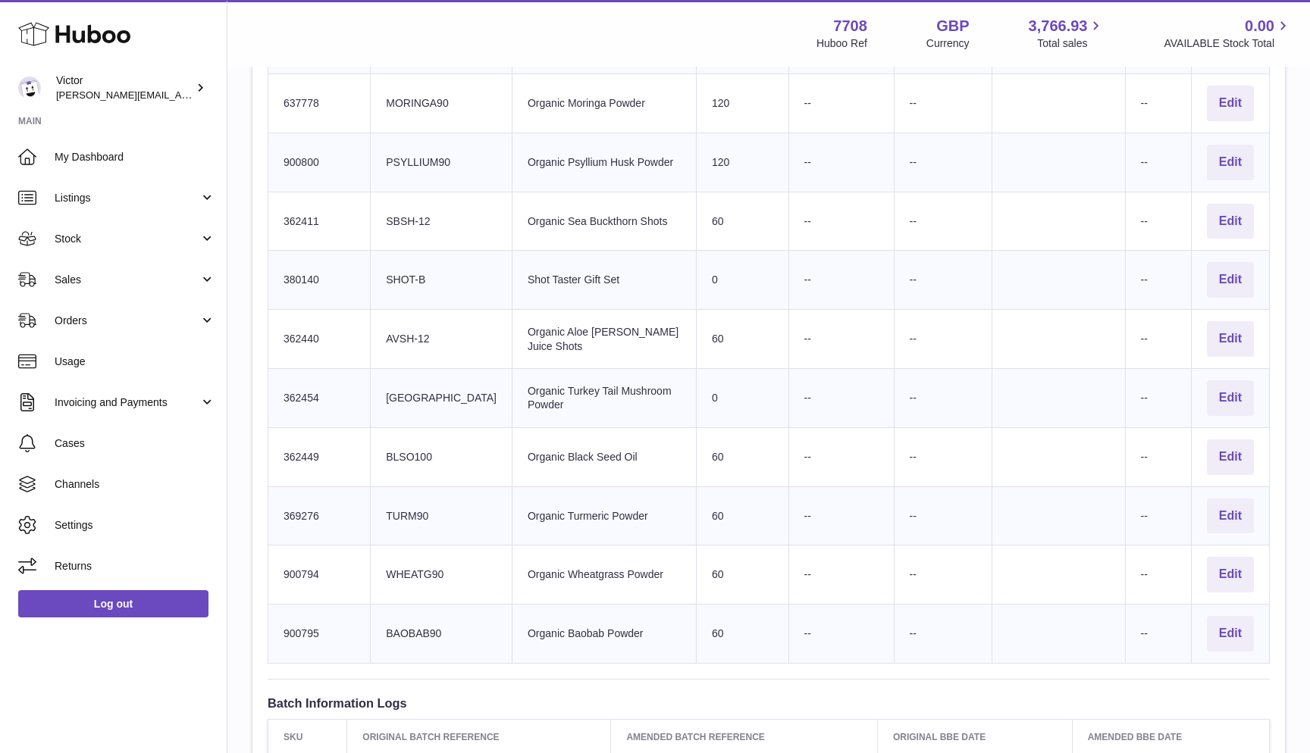
scroll to position [858, 0]
click at [409, 204] on td "Client Identifier SBSH-12" at bounding box center [442, 220] width 142 height 59
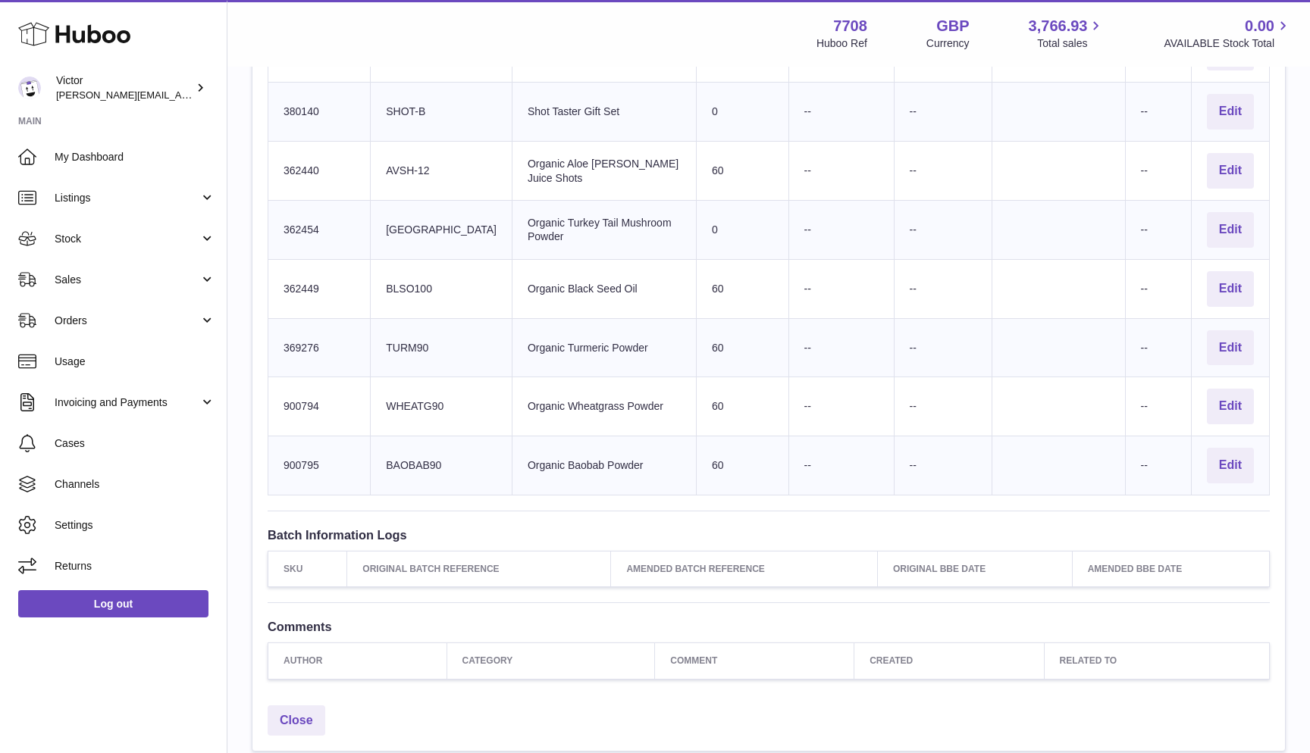
scroll to position [1027, 0]
click at [403, 327] on td "Client Identifier TURM90" at bounding box center [442, 346] width 142 height 59
click at [409, 387] on td "Client Identifier WHEATG90" at bounding box center [442, 405] width 142 height 59
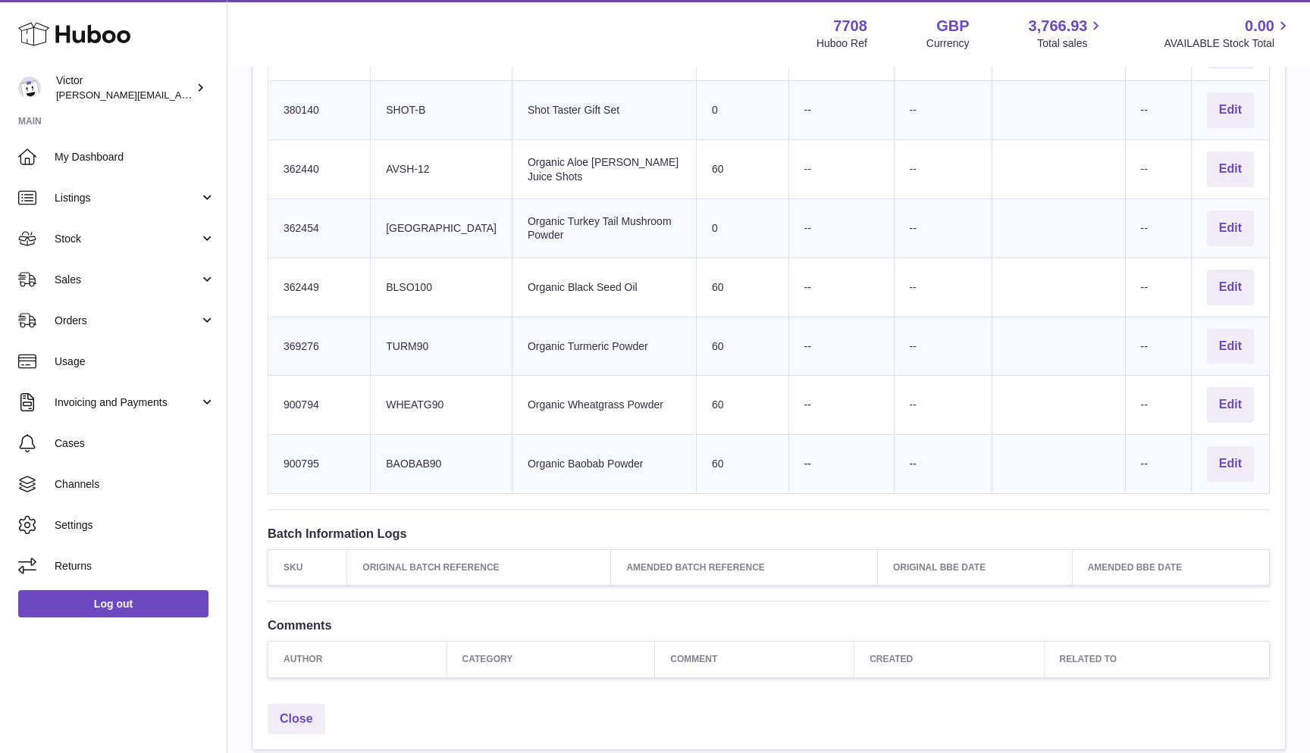
click at [415, 447] on td "Client Identifier BAOBAB90" at bounding box center [442, 464] width 142 height 59
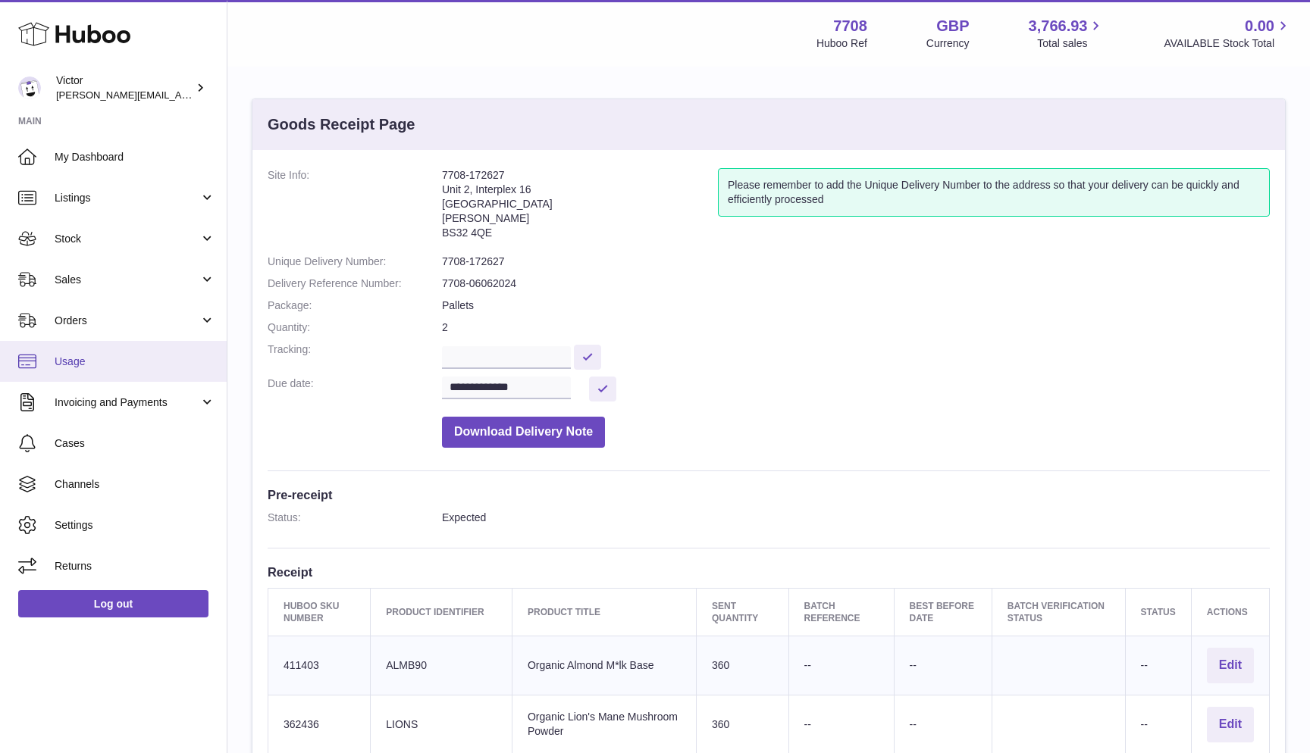
scroll to position [0, 0]
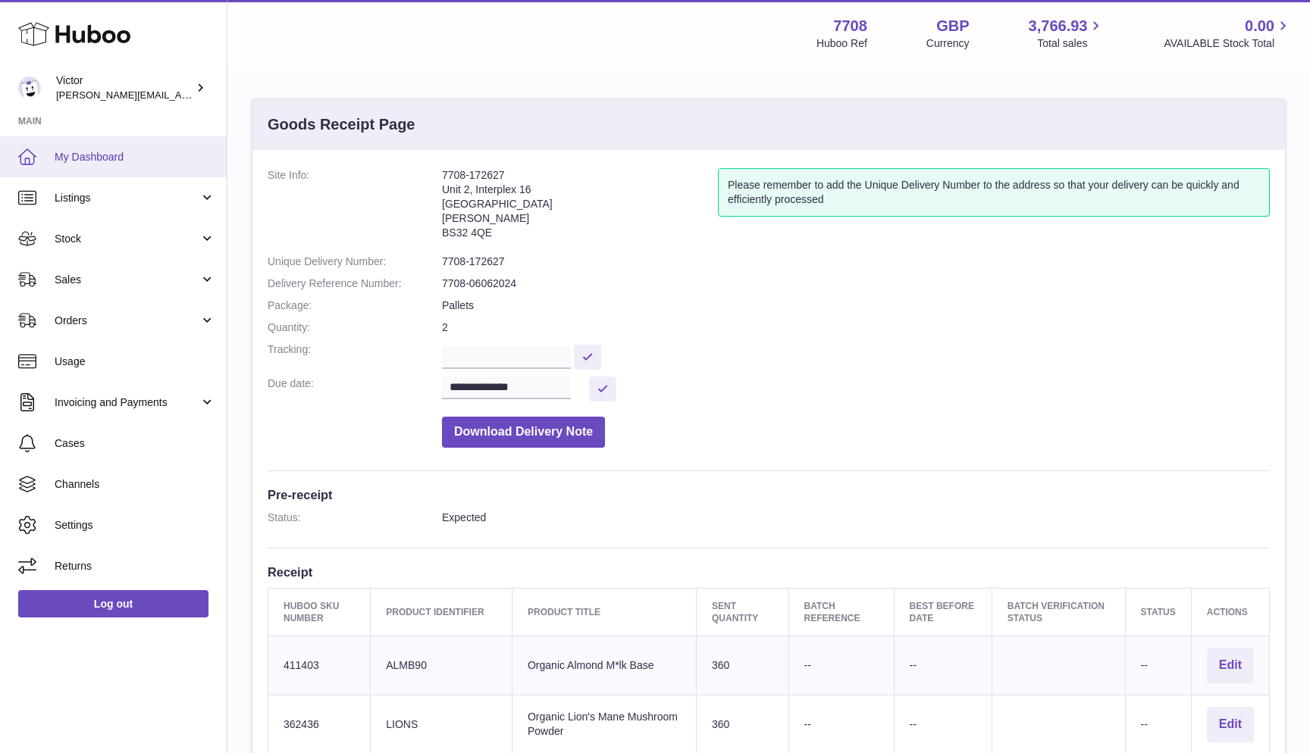
click at [95, 161] on span "My Dashboard" at bounding box center [135, 157] width 161 height 14
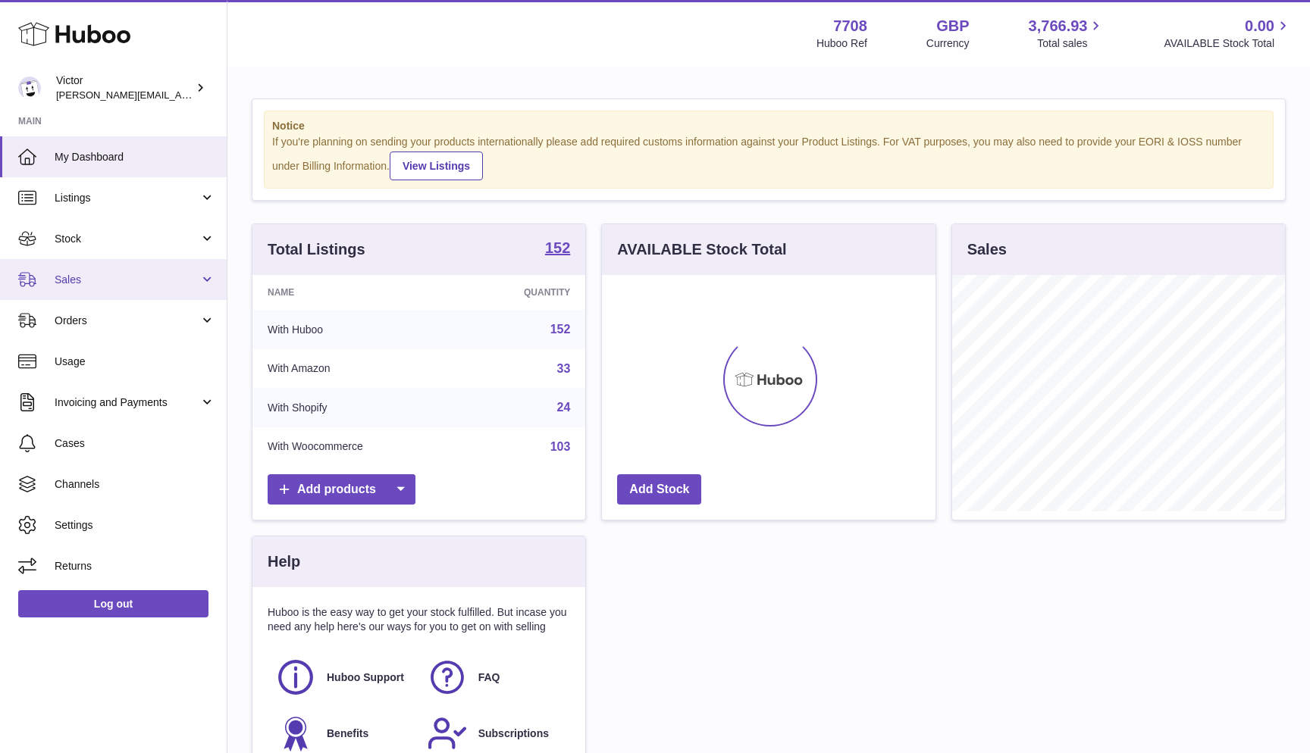
scroll to position [236, 334]
click at [72, 274] on span "Sales" at bounding box center [127, 280] width 145 height 14
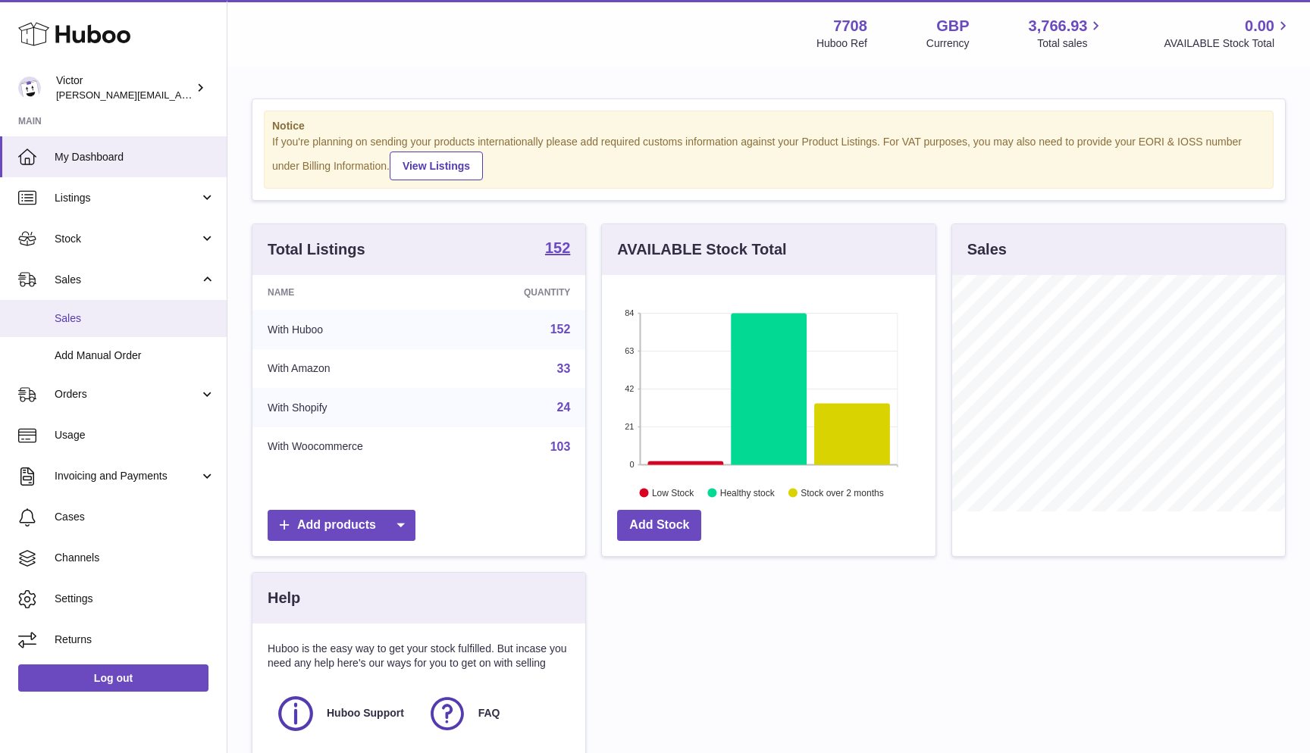
click at [71, 320] on span "Sales" at bounding box center [135, 319] width 161 height 14
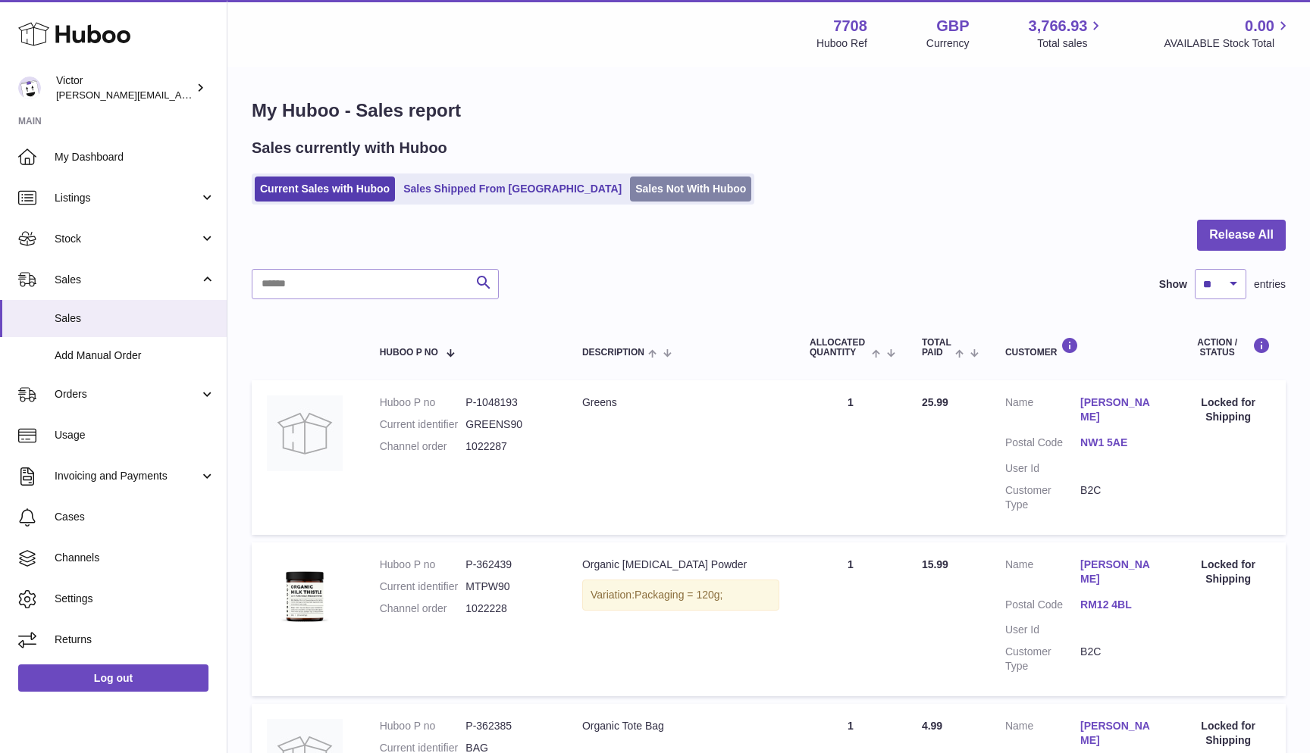
click at [630, 185] on link "Sales Not With Huboo" at bounding box center [690, 189] width 121 height 25
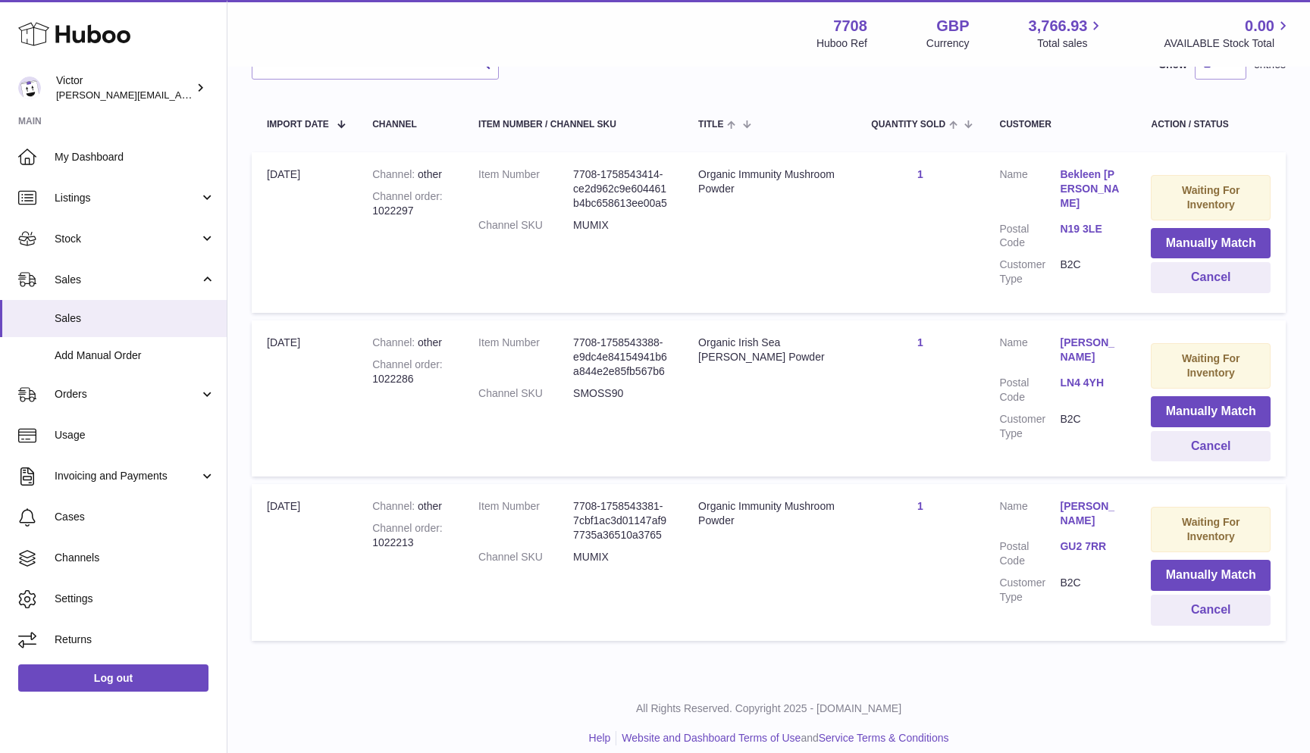
scroll to position [252, 0]
